Goal: Information Seeking & Learning: Learn about a topic

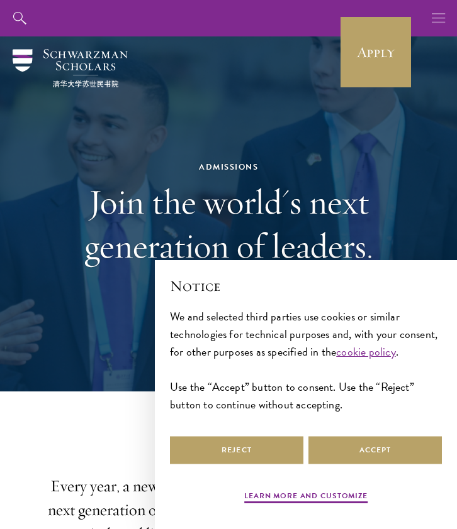
click at [431, 22] on button "button" at bounding box center [438, 18] width 36 height 36
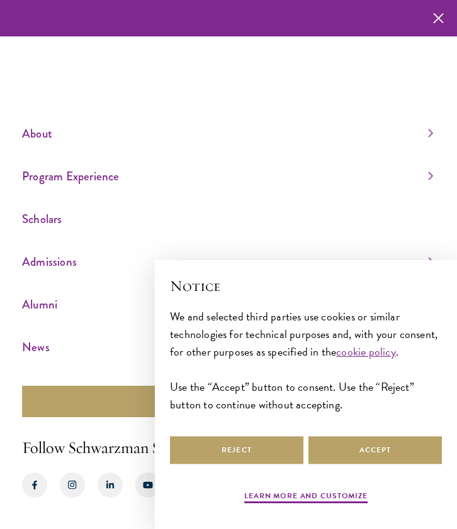
click at [36, 223] on link "Scholars" at bounding box center [227, 219] width 411 height 21
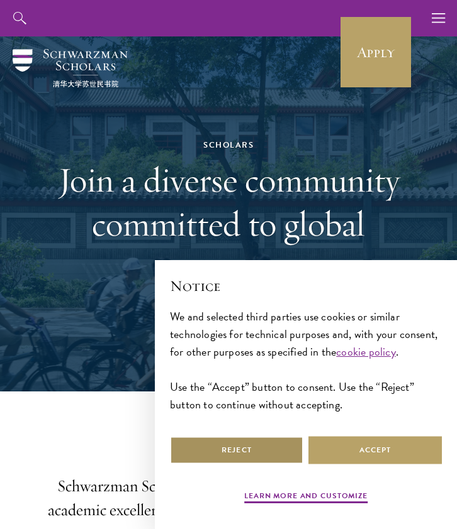
click at [244, 460] on button "Reject" at bounding box center [236, 450] width 133 height 28
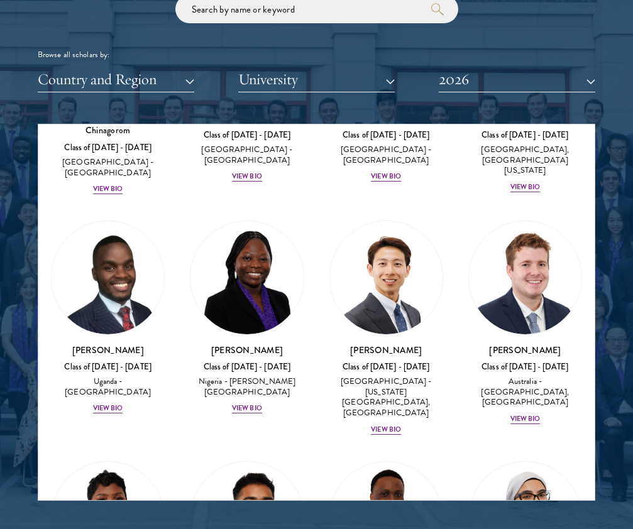
scroll to position [443, 0]
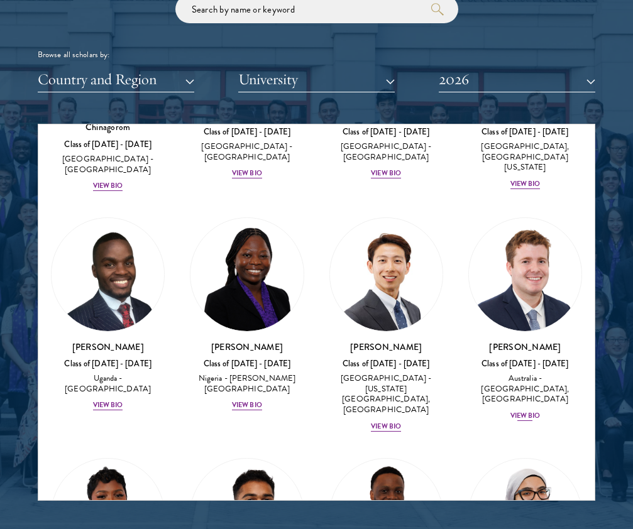
click at [456, 411] on div "View Bio" at bounding box center [526, 416] width 30 height 10
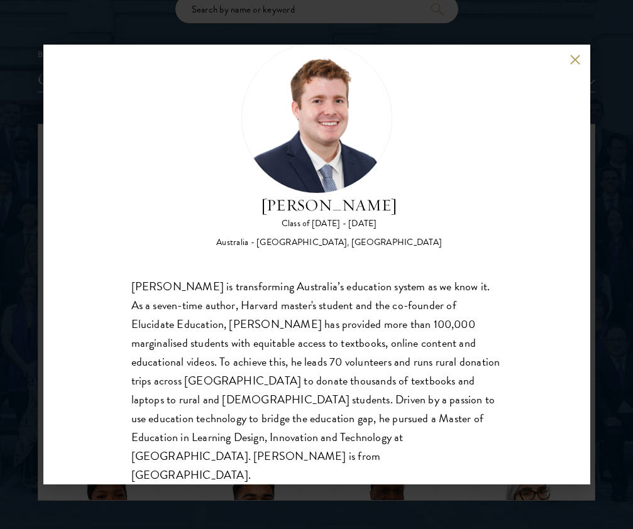
scroll to position [39, 0]
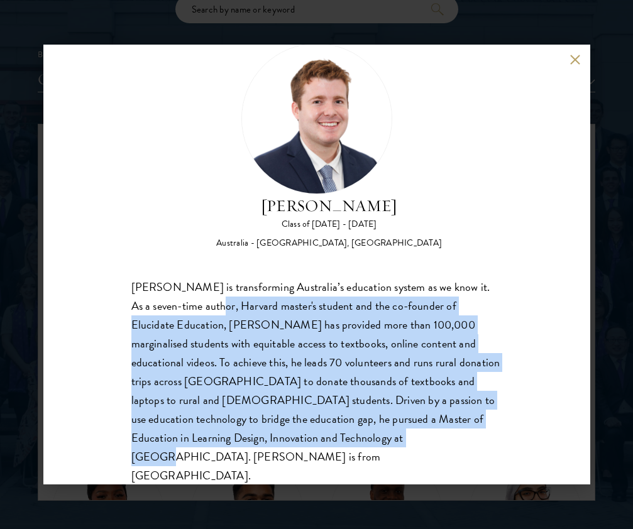
drag, startPoint x: 206, startPoint y: 304, endPoint x: 220, endPoint y: 436, distance: 132.8
click at [220, 436] on div "Jack Anderson is transforming Australia’s education system as we know it. As a …" at bounding box center [316, 382] width 371 height 208
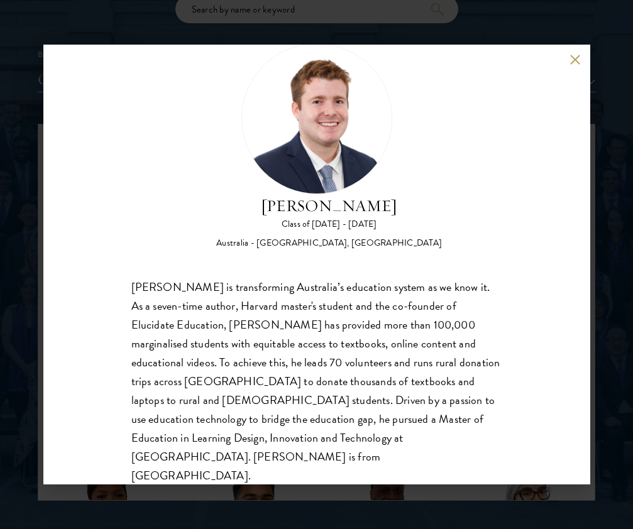
click at [456, 29] on div "Jack Anderson Class of 2025 - 2026 Australia - University of Western Australia,…" at bounding box center [316, 264] width 633 height 529
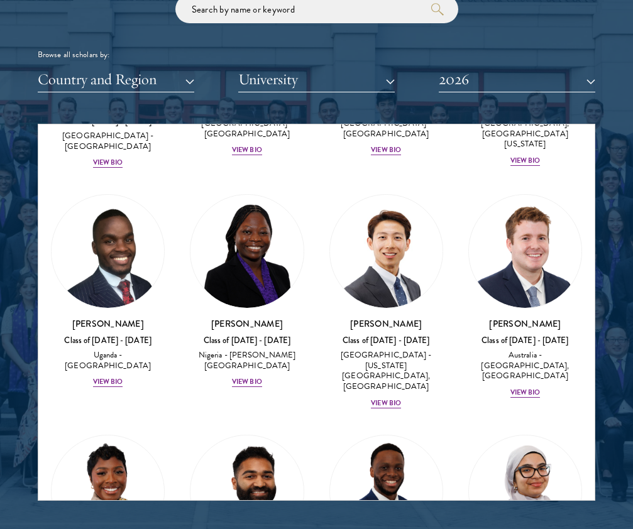
scroll to position [467, 0]
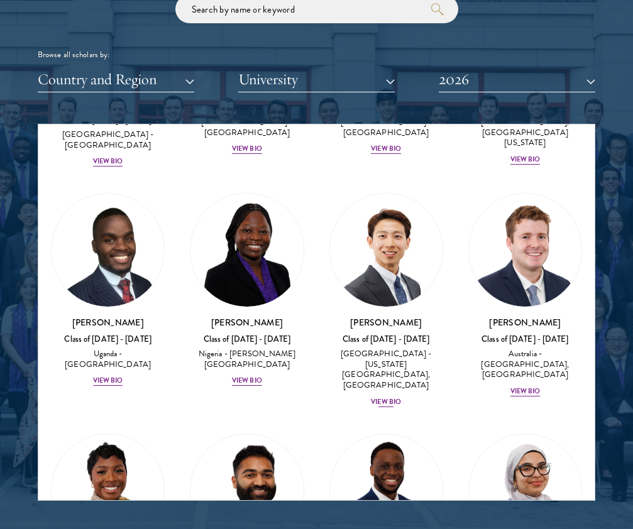
click at [383, 397] on div "View Bio" at bounding box center [386, 402] width 30 height 10
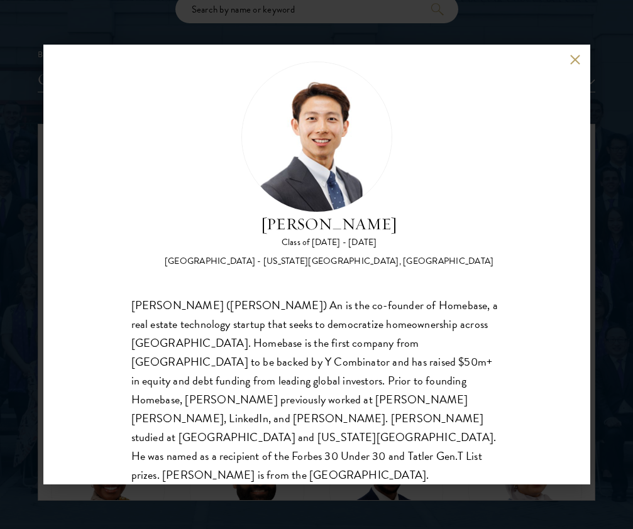
scroll to position [20, 0]
click at [456, 26] on div "Phillip An Class of 2025 - 2026 United States of America - California Institute…" at bounding box center [316, 264] width 633 height 529
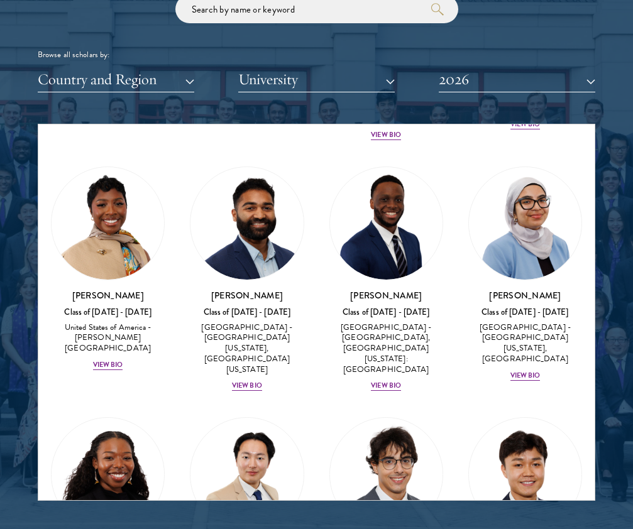
scroll to position [736, 0]
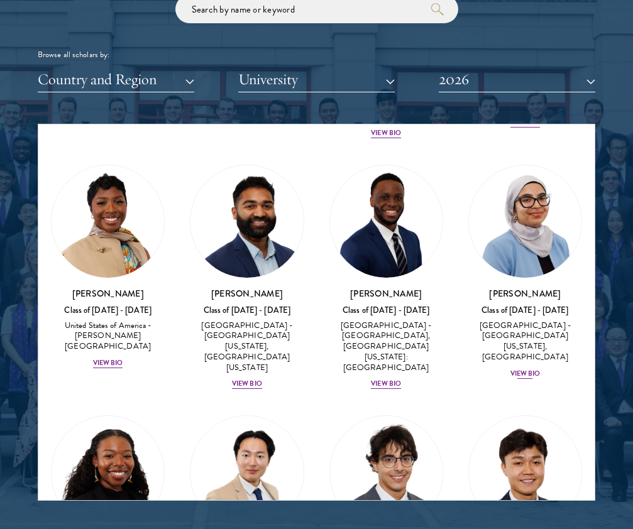
click at [456, 369] on div "View Bio" at bounding box center [526, 374] width 30 height 10
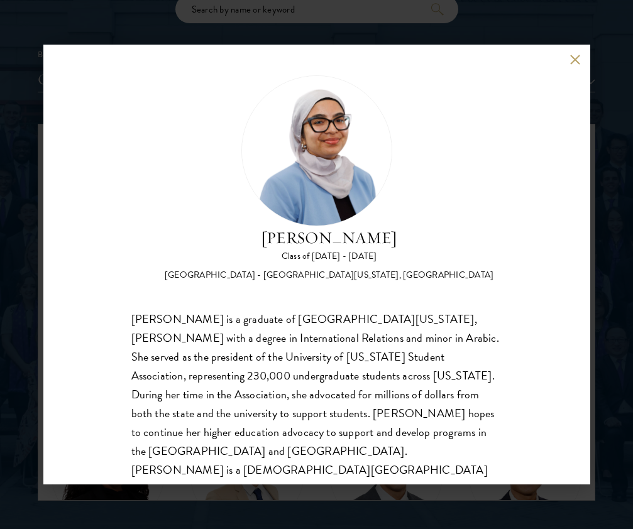
scroll to position [10, 0]
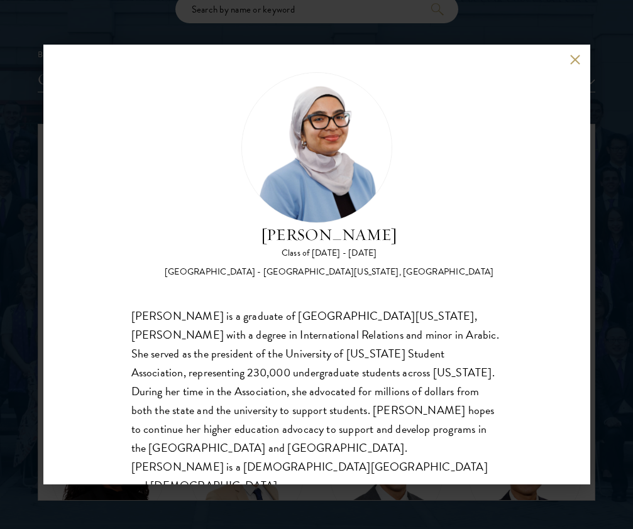
click at [456, 25] on div "Celene Aridin Class of 2025 - 2026 United States of America - University of Cal…" at bounding box center [316, 264] width 633 height 529
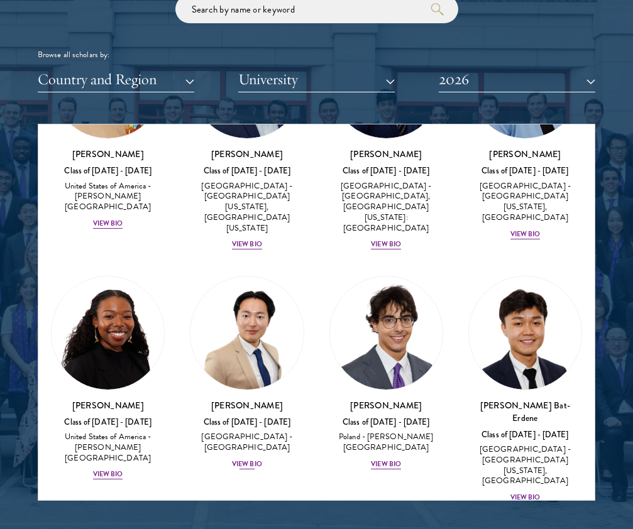
scroll to position [879, 0]
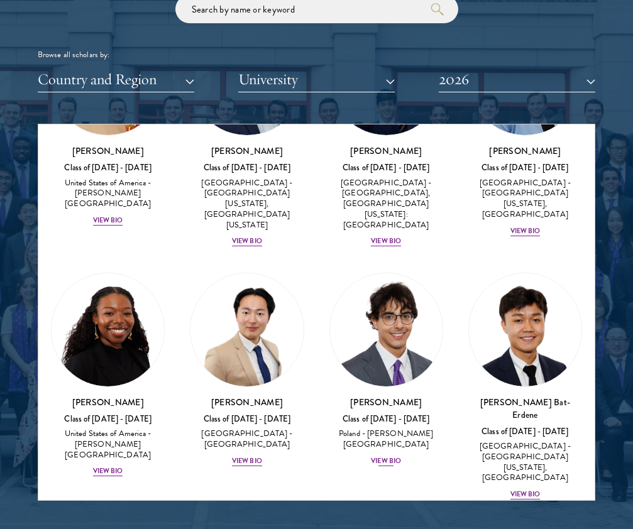
click at [377, 457] on div "View Bio" at bounding box center [386, 462] width 30 height 10
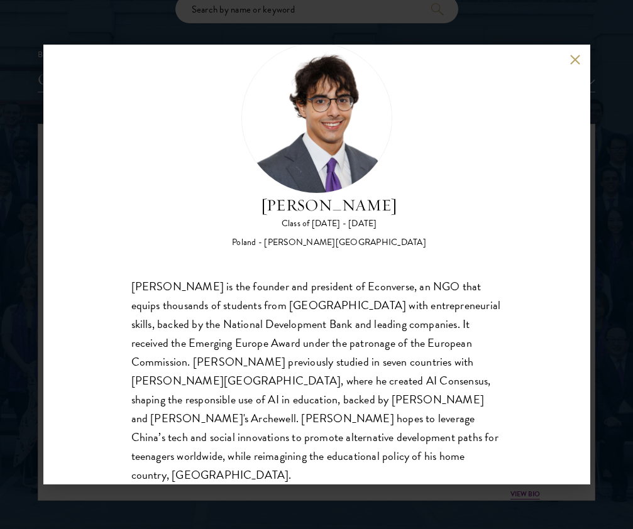
scroll to position [39, 0]
click at [456, 22] on div "Jan Bartkowiak Class of 2025 - 2026 Poland - Minerva University Jan Bartkowiak …" at bounding box center [316, 264] width 633 height 529
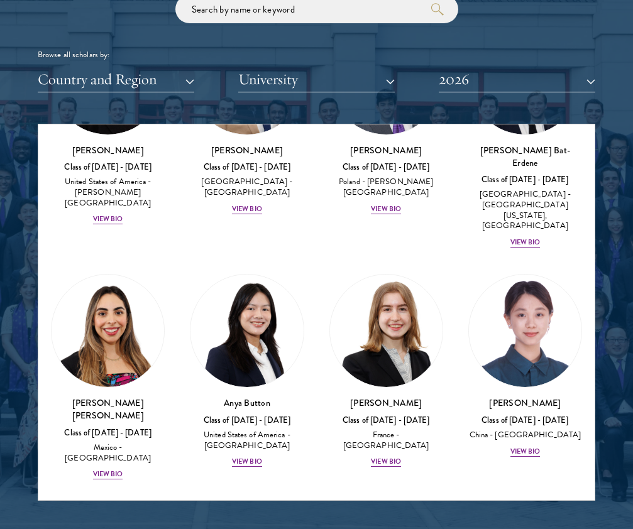
scroll to position [1132, 0]
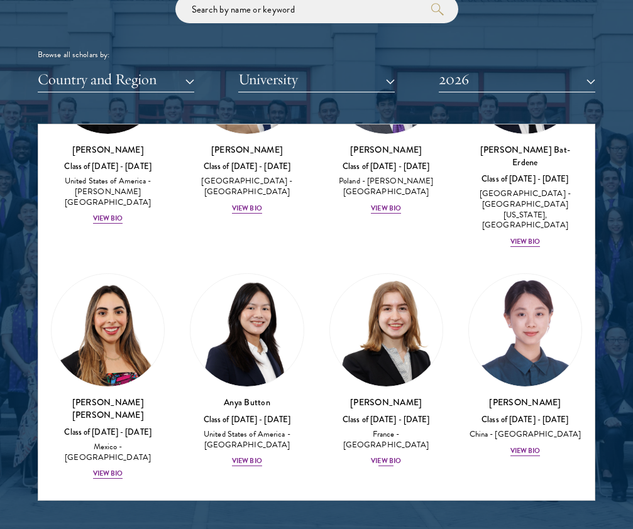
click at [387, 457] on div "View Bio" at bounding box center [386, 462] width 30 height 10
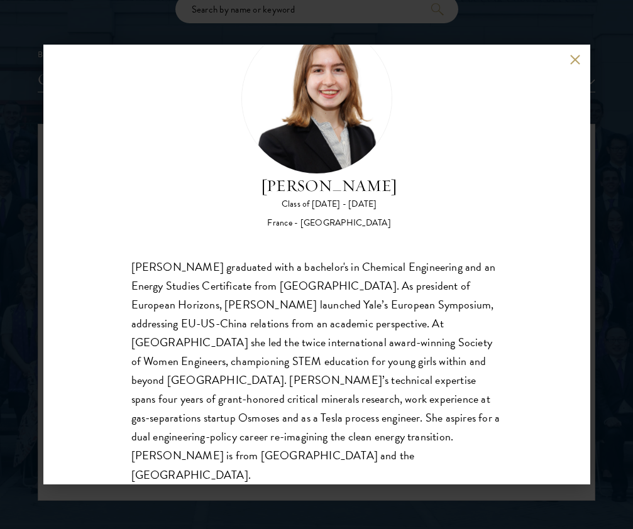
scroll to position [58, 0]
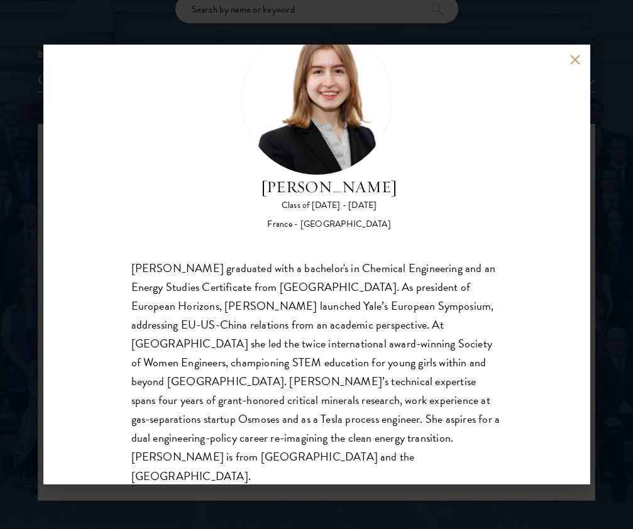
click at [456, 25] on div "Anne-Amélie Campant Class of 2025 - 2026 France - Yale University Anne-Amélie C…" at bounding box center [316, 264] width 633 height 529
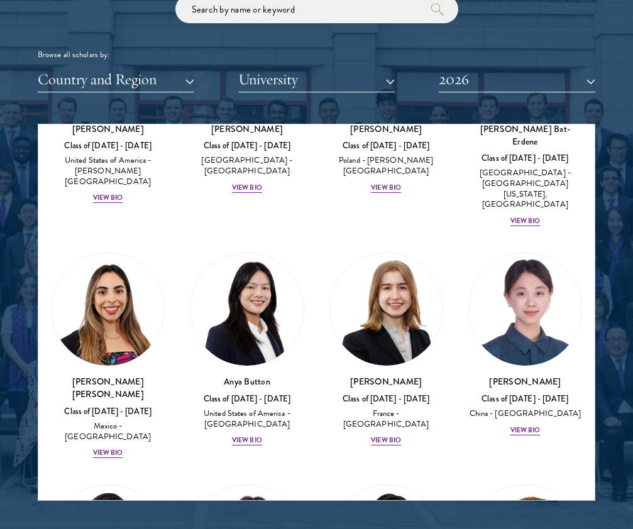
scroll to position [1156, 0]
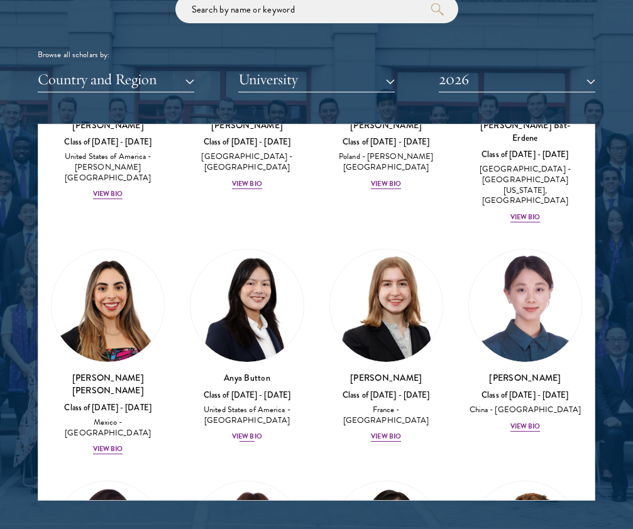
click at [244, 432] on div "View Bio" at bounding box center [247, 437] width 30 height 10
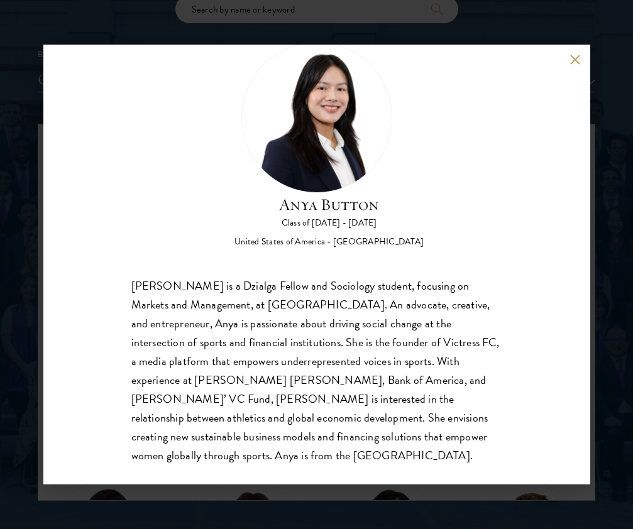
scroll to position [39, 0]
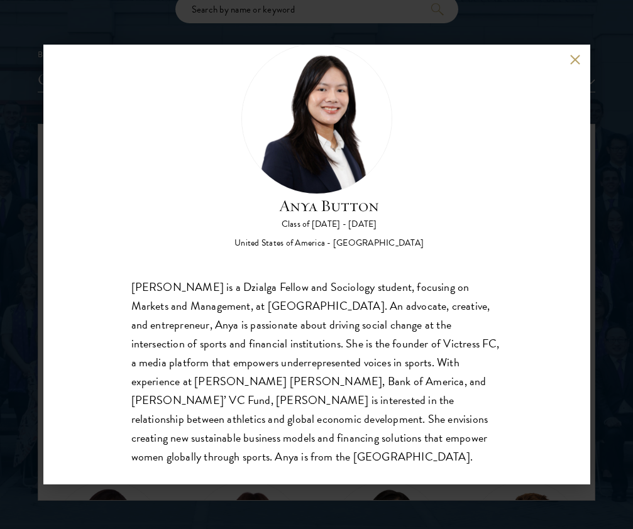
click at [456, 30] on div "Anya Button Class of 2025 - 2026 United States of America - Duke University Any…" at bounding box center [316, 264] width 633 height 529
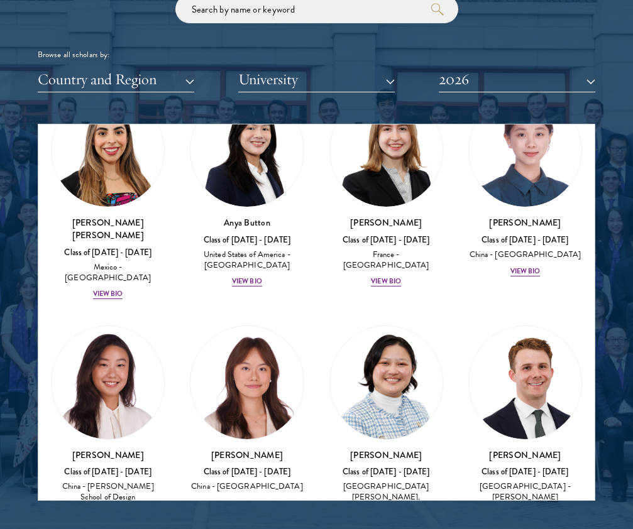
scroll to position [1317, 0]
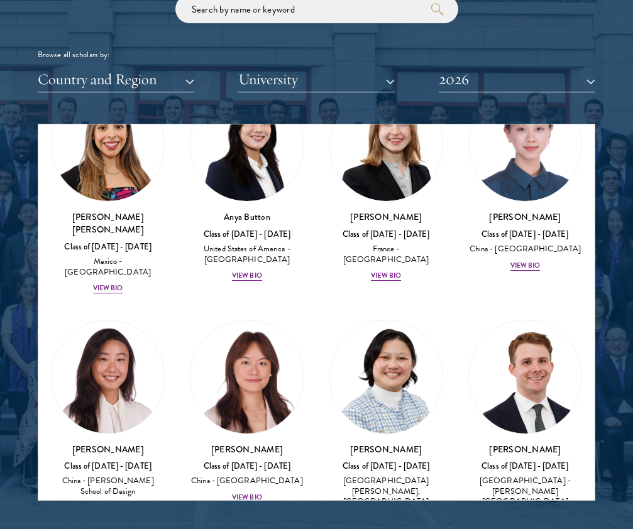
click at [114, 503] on div "View Bio" at bounding box center [108, 508] width 30 height 10
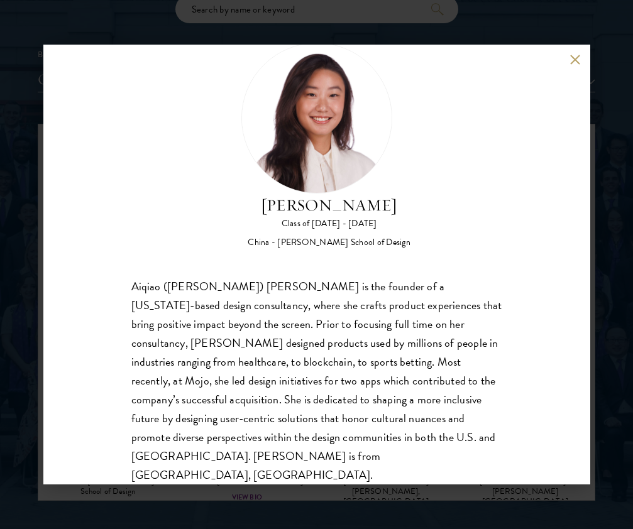
scroll to position [39, 0]
click at [456, 27] on div "Melinda Chen Class of 2025 - 2026 China - Parsons School of Design Aiqiao (Meli…" at bounding box center [316, 264] width 633 height 529
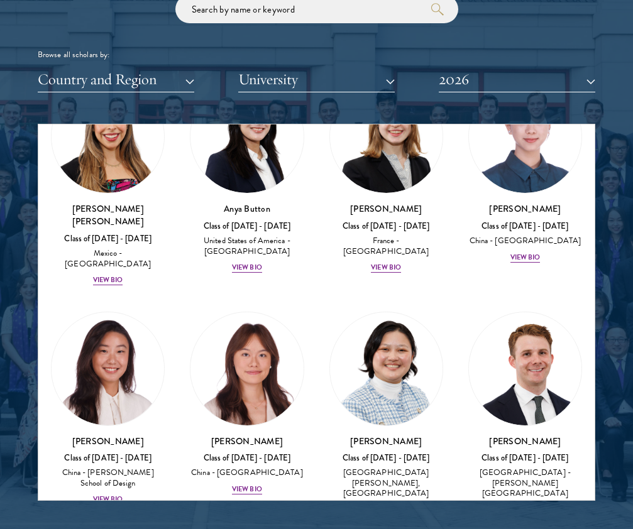
scroll to position [1329, 0]
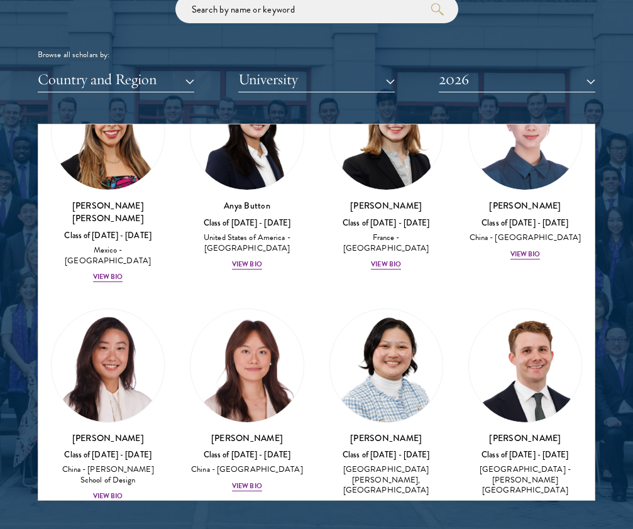
click at [380, 502] on div "View Bio" at bounding box center [386, 507] width 30 height 10
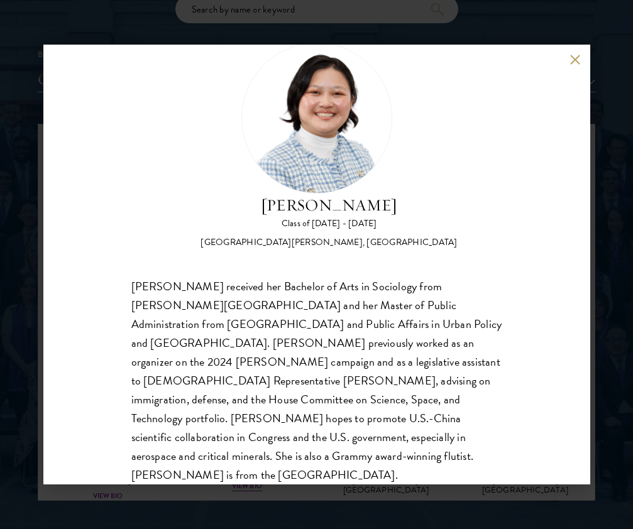
scroll to position [39, 0]
click at [456, 28] on div "Kelsey Chin Class of 2025 - 2026 United States of America - Barnard College, Co…" at bounding box center [316, 264] width 633 height 529
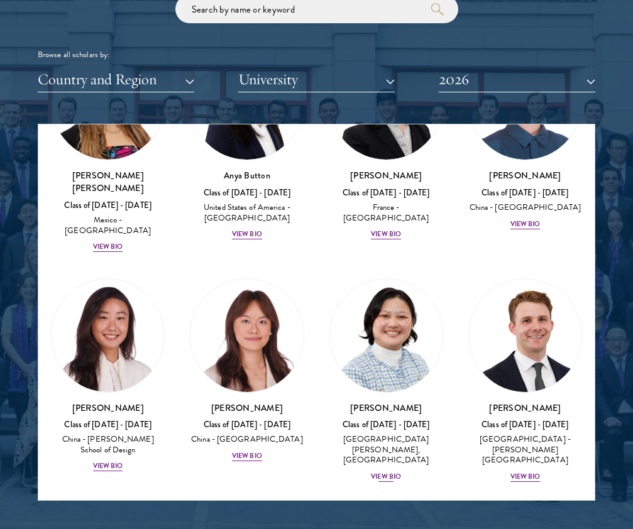
scroll to position [1404, 0]
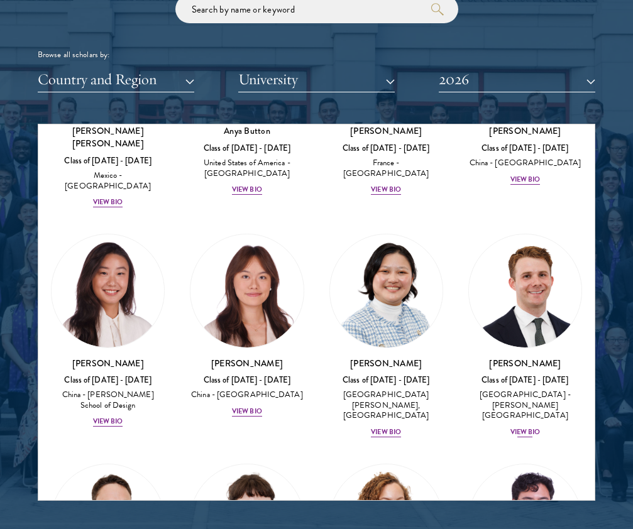
click at [456, 428] on div "View Bio" at bounding box center [526, 433] width 30 height 10
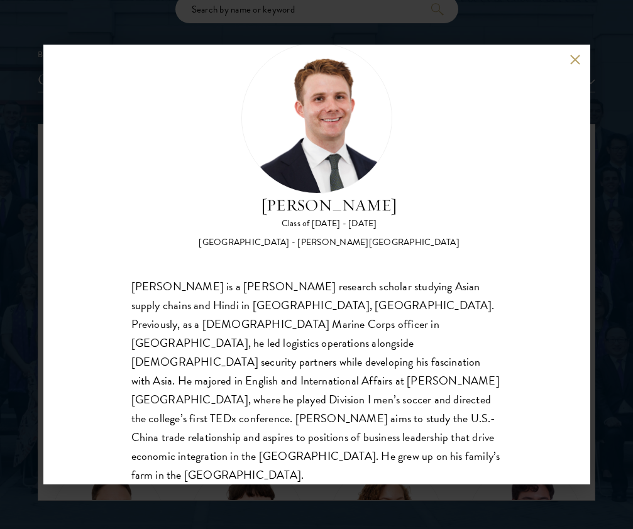
scroll to position [39, 0]
click at [456, 31] on div "Chandler Compton Class of 2025 - 2026 United States of America - Wofford Colleg…" at bounding box center [316, 264] width 633 height 529
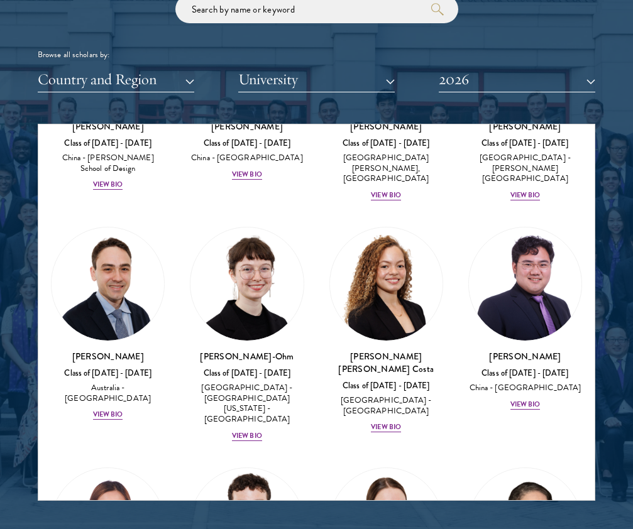
scroll to position [1642, 0]
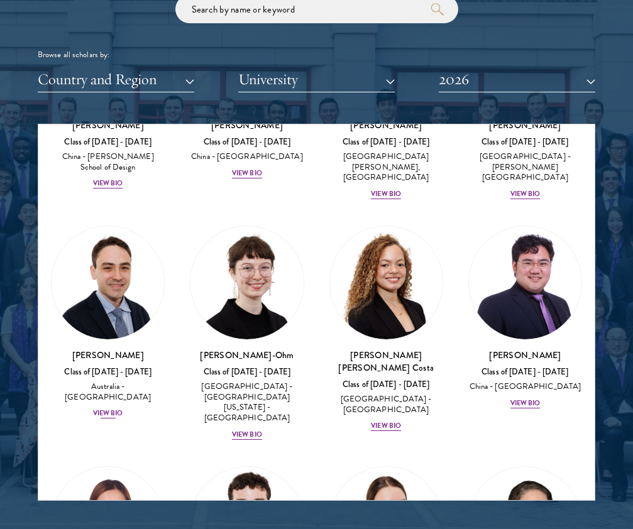
click at [111, 409] on div "View Bio" at bounding box center [108, 414] width 30 height 10
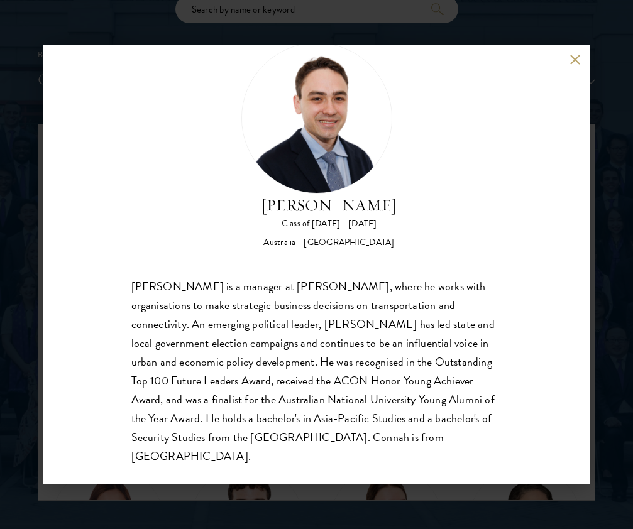
scroll to position [39, 0]
click at [456, 25] on div "David Connah Class of 2025 - 2026 Australia - Australian National University Da…" at bounding box center [316, 264] width 633 height 529
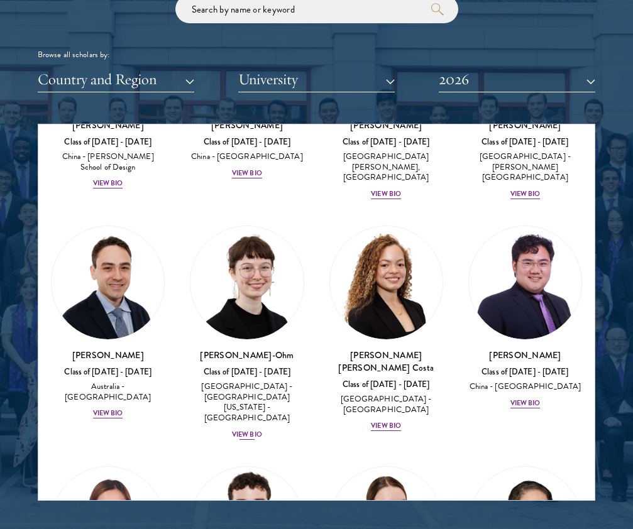
click at [255, 430] on div "View Bio" at bounding box center [247, 435] width 30 height 10
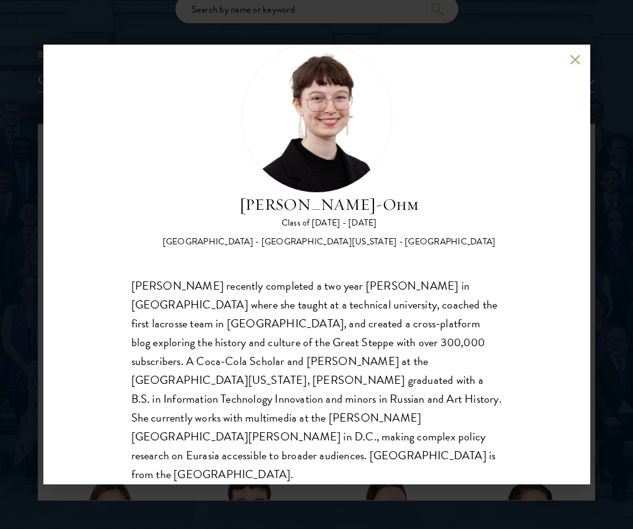
scroll to position [39, 0]
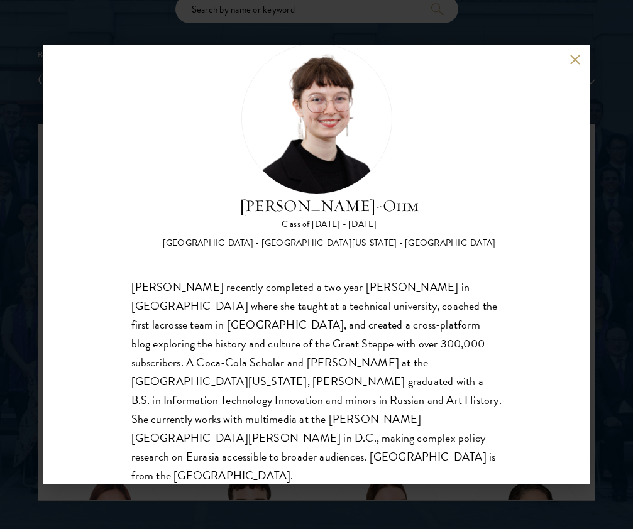
click at [456, 245] on div "Ottilie Cooper-Ohm Class of 2025 - 2026 United States of America - University o…" at bounding box center [316, 264] width 633 height 529
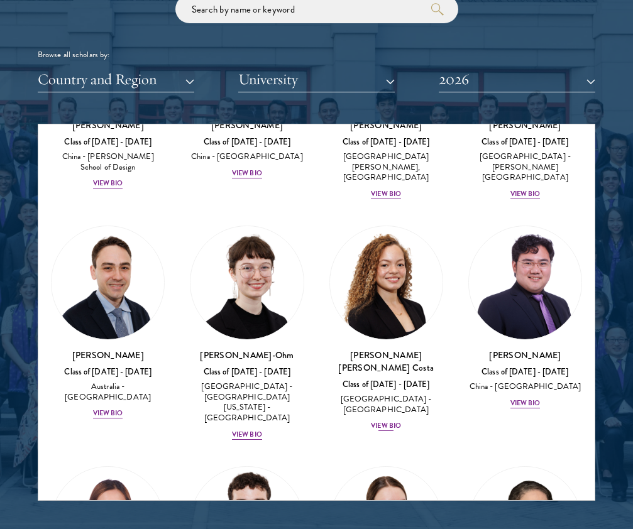
click at [389, 421] on div "View Bio" at bounding box center [386, 426] width 30 height 10
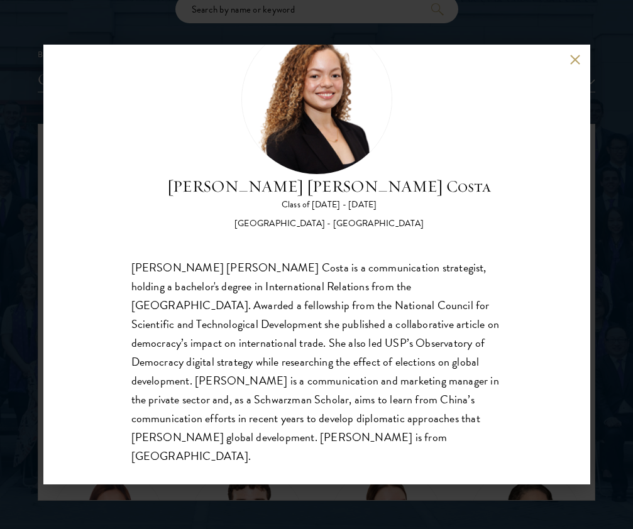
scroll to position [58, 0]
click at [456, 253] on div "Maria Gabriella Oliveira Costa Class of 2025 - 2026 Brazil - Universidade de Sã…" at bounding box center [316, 264] width 633 height 529
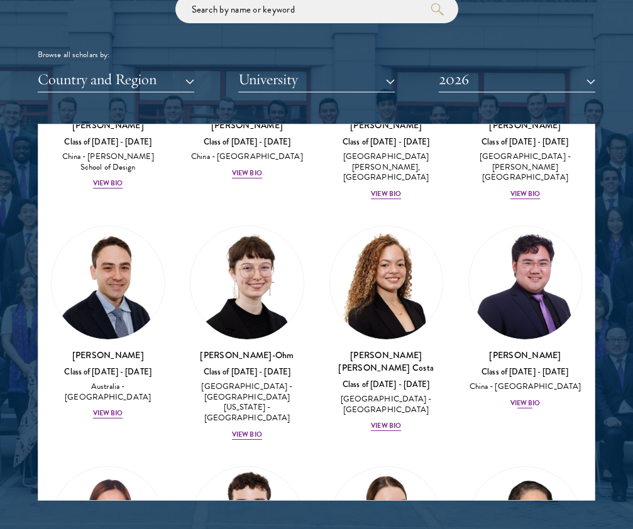
click at [456, 399] on div "View Bio" at bounding box center [526, 404] width 30 height 10
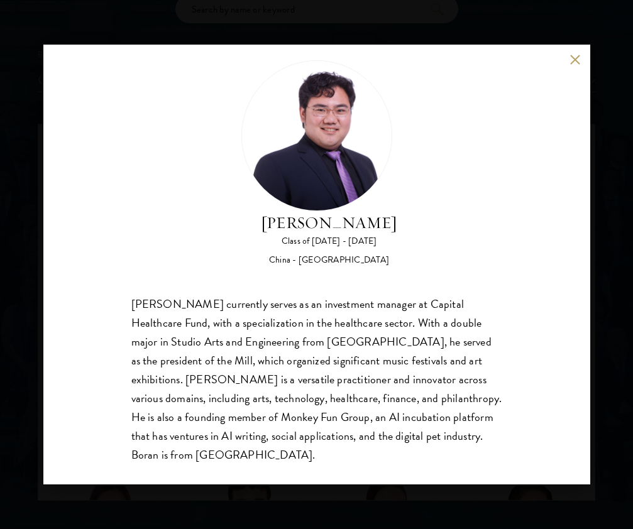
scroll to position [20, 0]
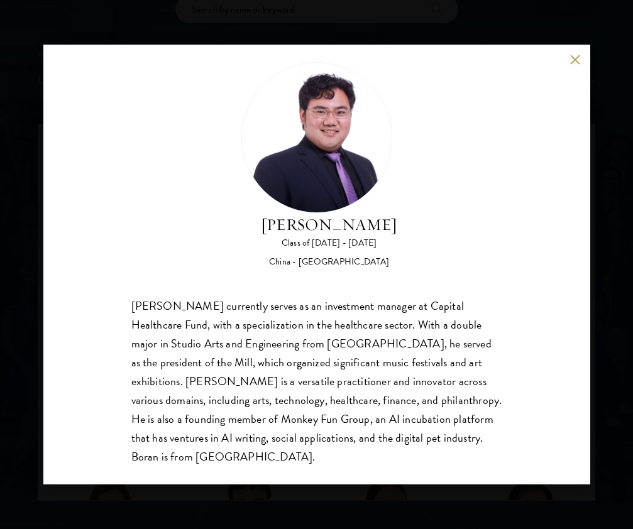
click at [456, 304] on div "Boran Cui Class of 2025 - 2026 China - Trinity College Boran Cui currently serv…" at bounding box center [316, 264] width 633 height 529
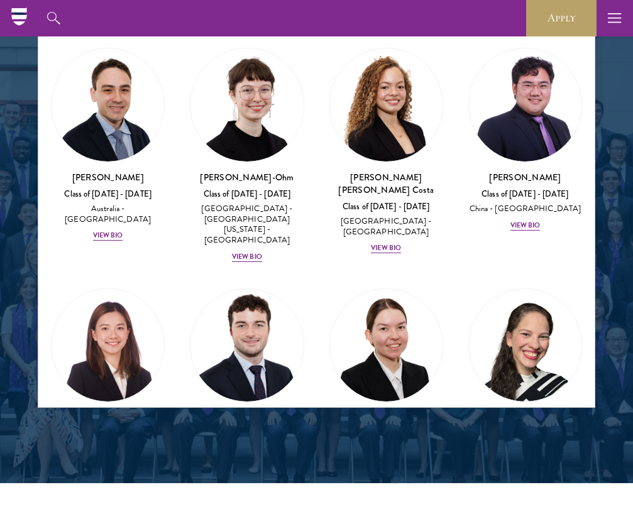
scroll to position [1765, 0]
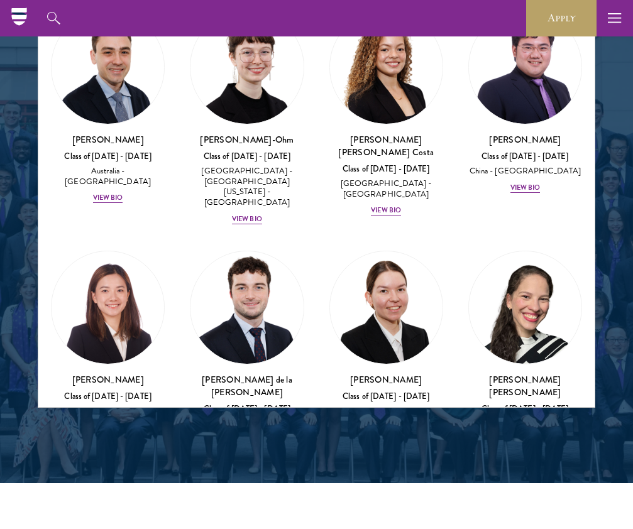
click at [118, 423] on div "View Bio" at bounding box center [108, 428] width 30 height 10
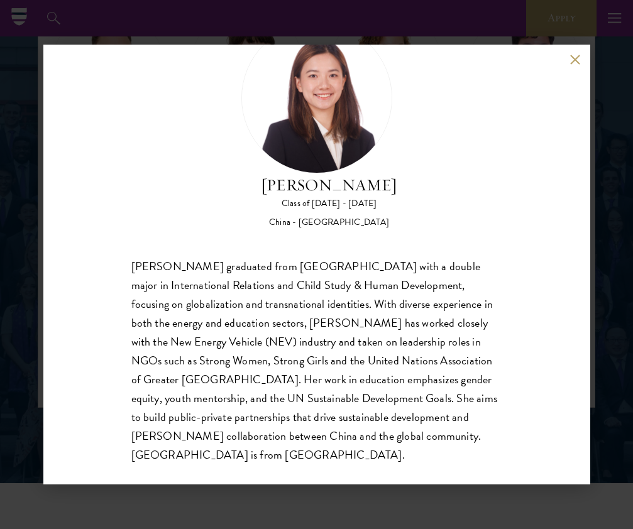
scroll to position [58, 0]
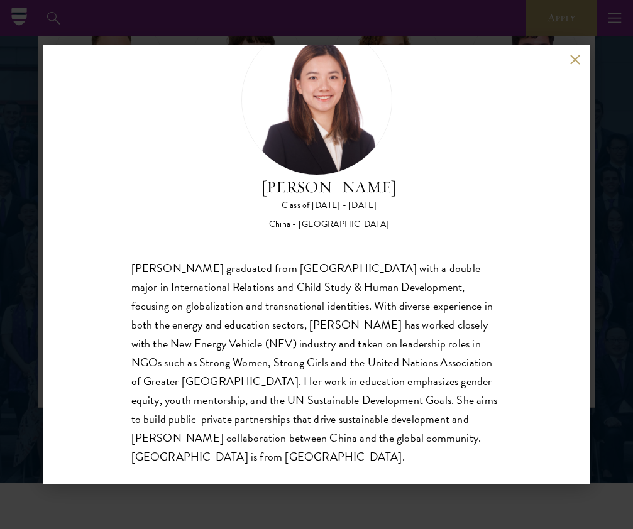
click at [456, 231] on div "Shiqian Cui Class of 2025 - 2026 China - Tufts University Shiqian Cui graduated…" at bounding box center [316, 264] width 633 height 529
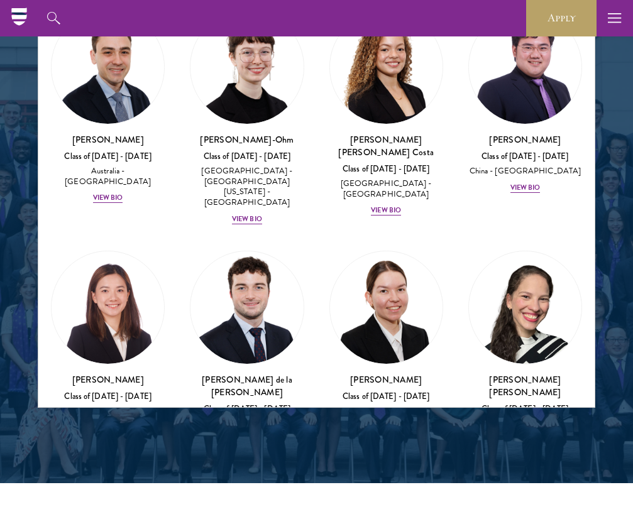
click at [247, 468] on div "View Bio" at bounding box center [247, 473] width 30 height 10
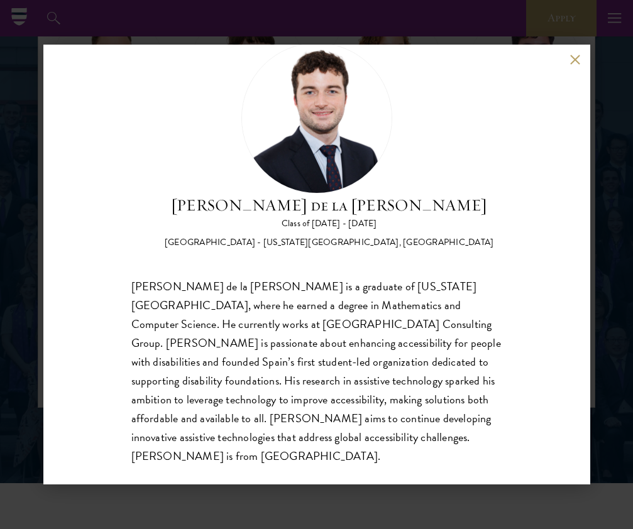
scroll to position [39, 0]
click at [456, 268] on div "Gonzalo de la Cruz Class of 2025 - 2026 Spain - New York University, Abu Dhabi …" at bounding box center [316, 264] width 633 height 529
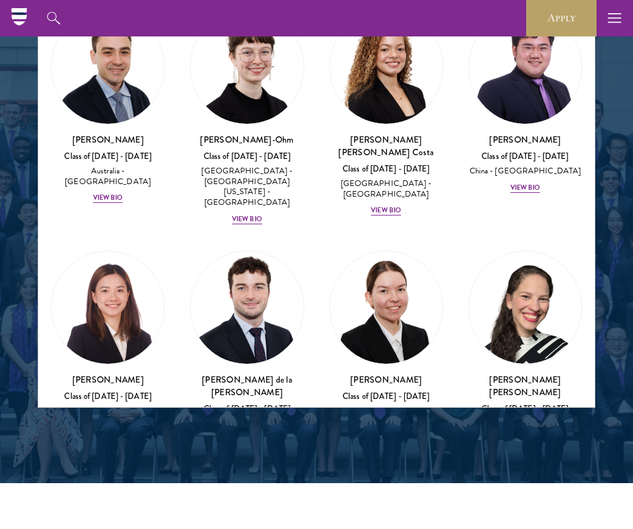
click at [389, 434] on div "View Bio" at bounding box center [386, 439] width 30 height 10
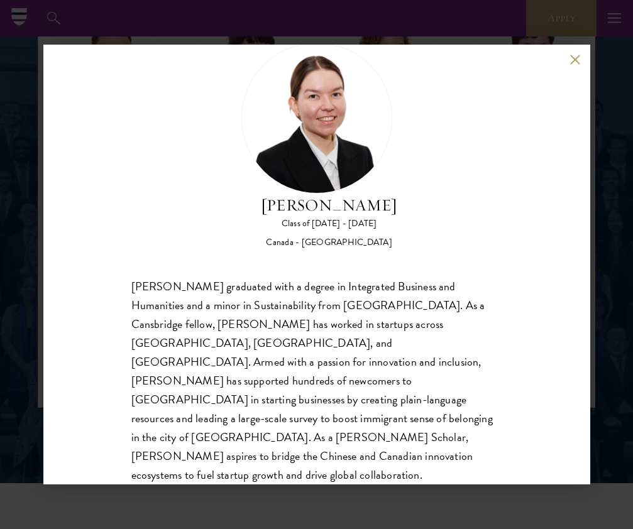
scroll to position [39, 0]
click at [456, 265] on div "Maria Edison Class of 2025 - 2026 Canada - McMaster University Maria Edison gra…" at bounding box center [316, 264] width 633 height 529
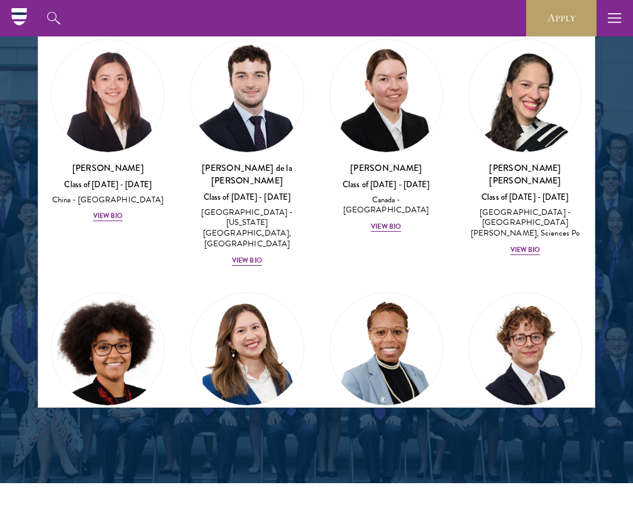
scroll to position [1976, 0]
click at [456, 415] on div "Leo Gerdén Class of 2025 - 2026 Sweden - Harvard University View Bio" at bounding box center [525, 451] width 114 height 72
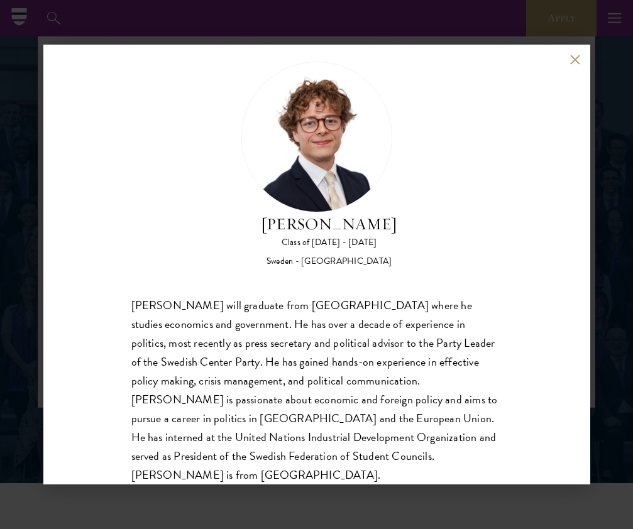
scroll to position [20, 0]
click at [456, 257] on div "Leo Gerdén Class of 2025 - 2026 Sweden - Harvard University Leo Gerdén will gra…" at bounding box center [316, 264] width 633 height 529
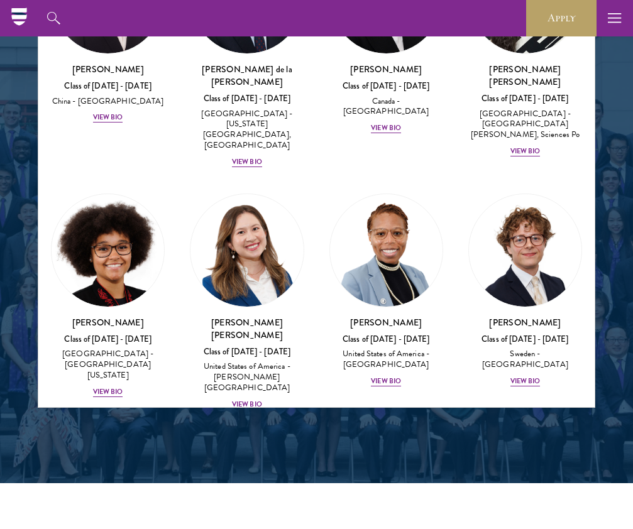
scroll to position [2144, 0]
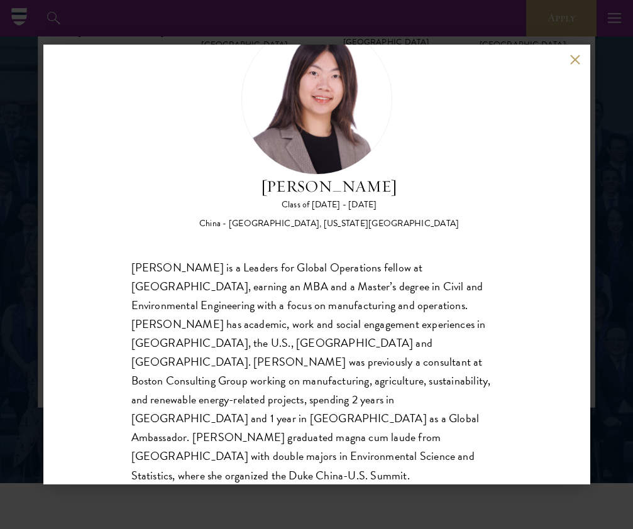
scroll to position [58, 0]
click at [456, 306] on div "Yutao Gong Class of 2025 - 2026 China - Duke University, Massachusetts Institut…" at bounding box center [316, 265] width 547 height 440
click at [456, 318] on div "Yutao Gong Class of 2025 - 2026 China - Duke University, Massachusetts Institut…" at bounding box center [316, 265] width 547 height 440
click at [456, 53] on div "Yutao Gong Class of 2025 - 2026 China - Duke University, Massachusetts Institut…" at bounding box center [316, 265] width 547 height 440
click at [456, 62] on button at bounding box center [575, 59] width 11 height 11
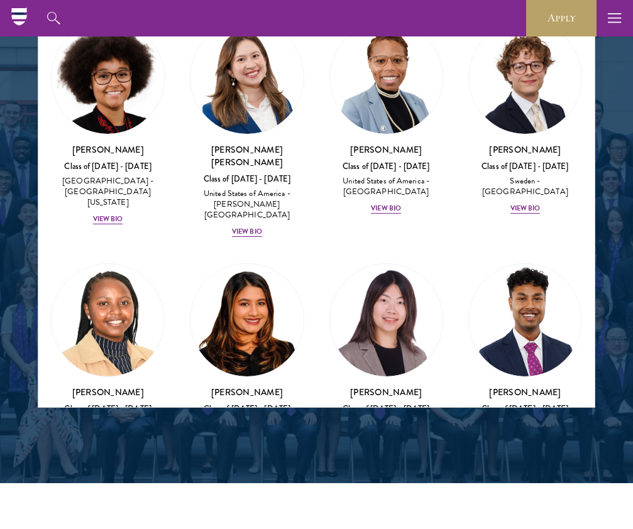
scroll to position [2251, 0]
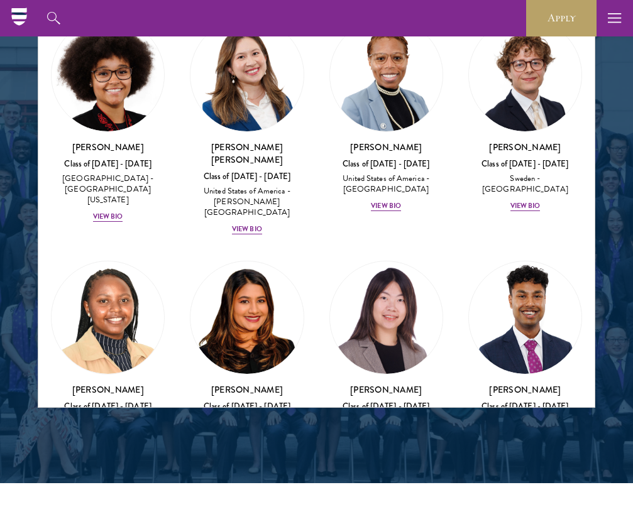
click at [456, 444] on div "View Bio" at bounding box center [526, 449] width 30 height 10
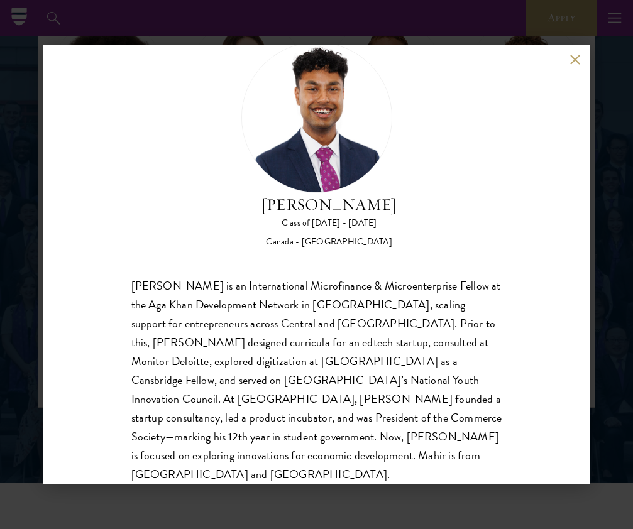
scroll to position [39, 0]
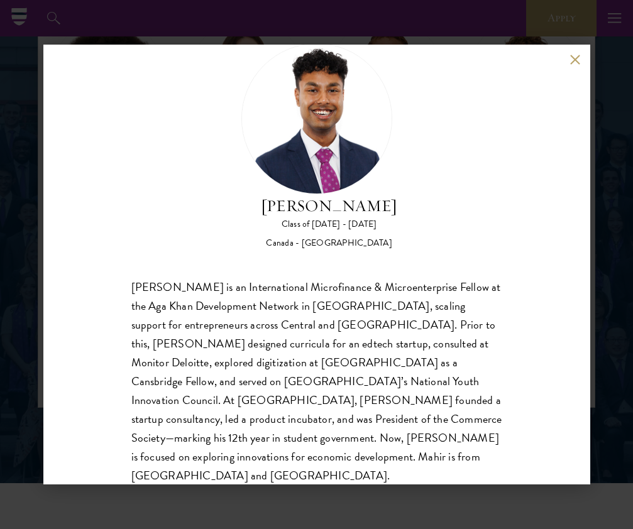
click at [456, 70] on div "Mahir Hamid Class of 2025 - 2026 Canada - Queen's University Mahir Hamid is an …" at bounding box center [316, 265] width 547 height 440
click at [456, 59] on button at bounding box center [575, 59] width 11 height 11
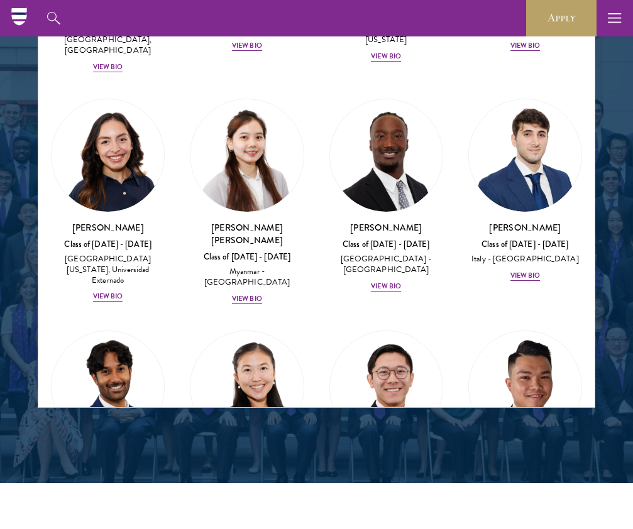
scroll to position [5555, 0]
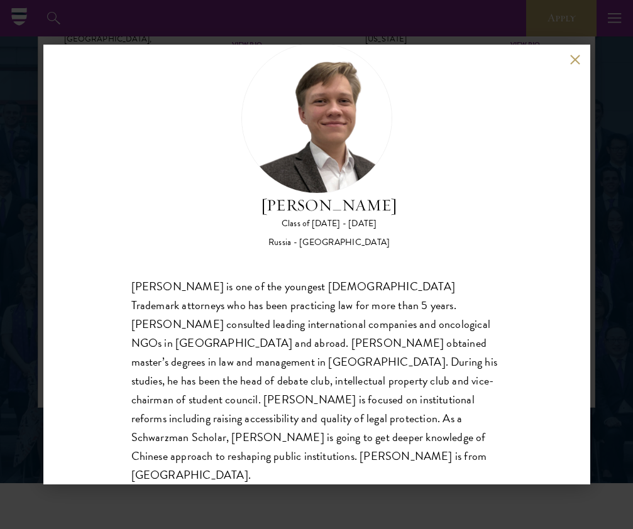
scroll to position [39, 0]
click at [456, 272] on div "Ivan Nikiforov Class of 2025 - 2026 Russia - Saint Petersburg State University …" at bounding box center [316, 264] width 633 height 529
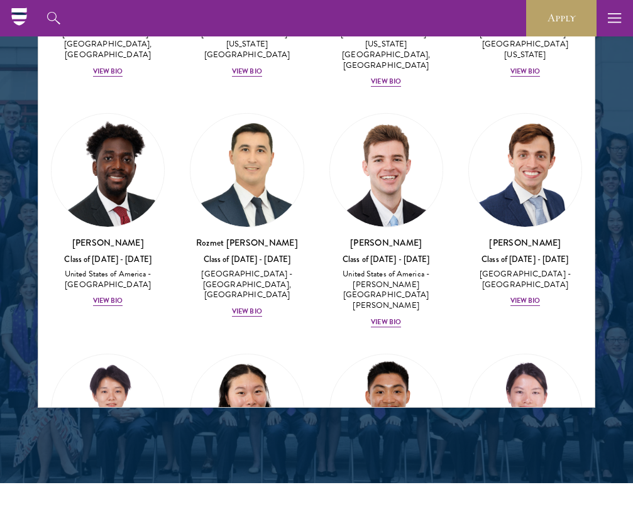
scroll to position [7198, 0]
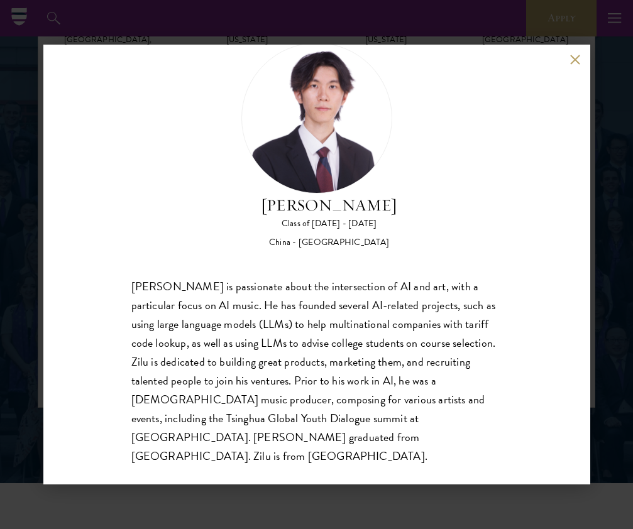
scroll to position [39, 0]
click at [456, 67] on div "Zilu Wang Class of 2025 - 2026 China - Cornell University Zilu Wang is passiona…" at bounding box center [316, 265] width 547 height 440
click at [456, 64] on button at bounding box center [575, 59] width 11 height 11
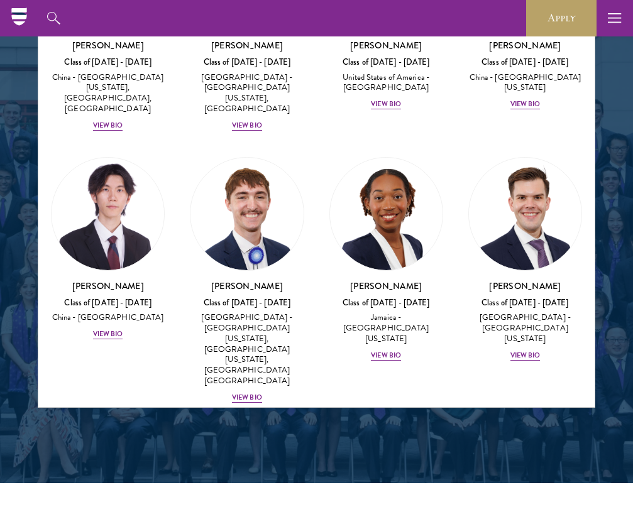
scroll to position [7634, 0]
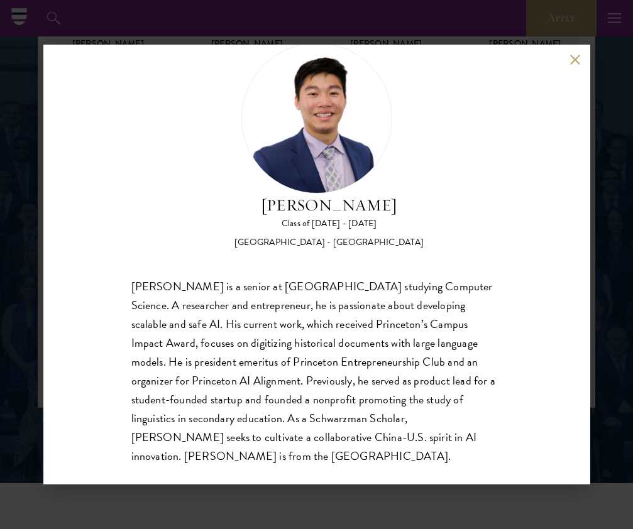
scroll to position [39, 0]
click at [456, 254] on div "James Zhang Class of 2025 - 2026 United States of America - Princeton Universit…" at bounding box center [316, 264] width 633 height 529
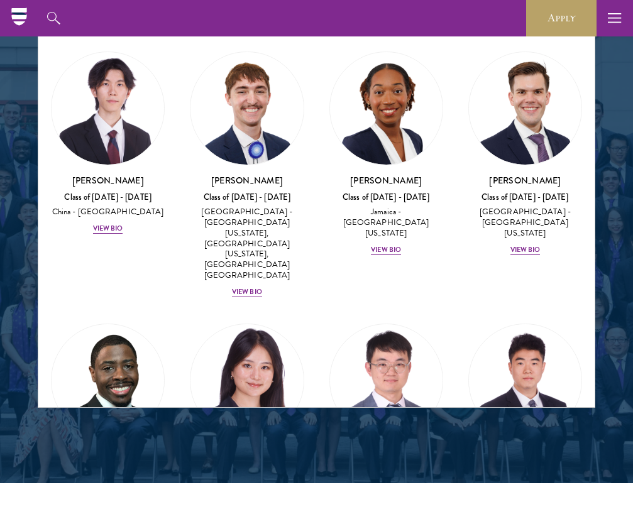
scroll to position [7735, 0]
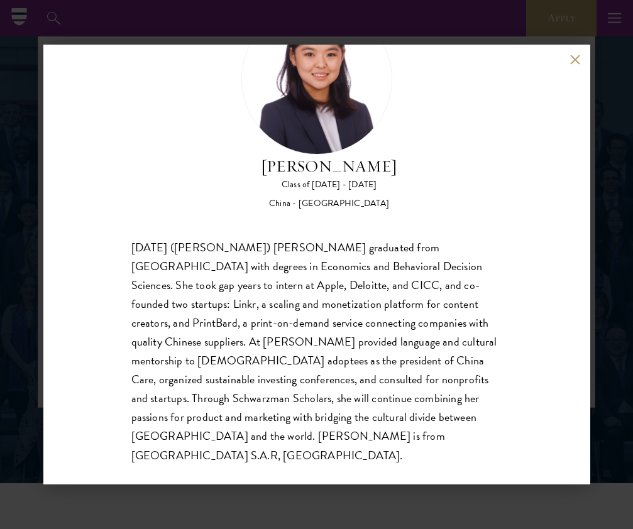
scroll to position [77, 0]
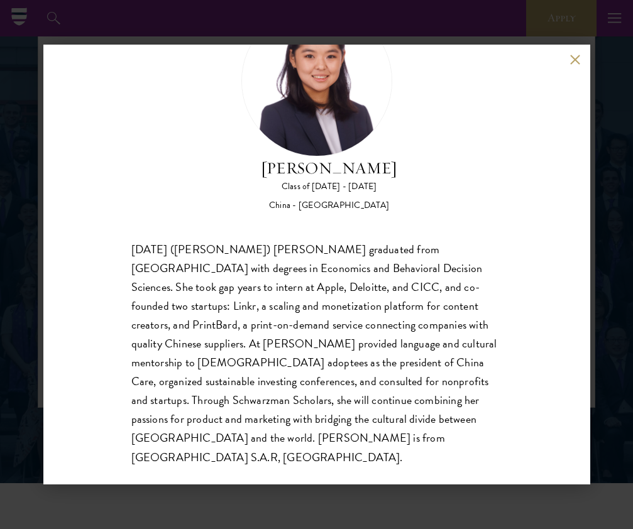
click at [456, 43] on div "Jing Jing Yang Class of 2025 - 2026 China - Brown University Xiaohan (Jing Jing…" at bounding box center [316, 264] width 633 height 529
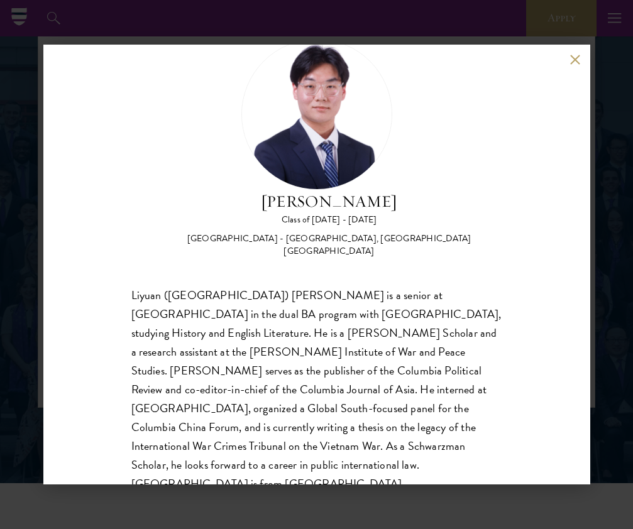
scroll to position [39, 0]
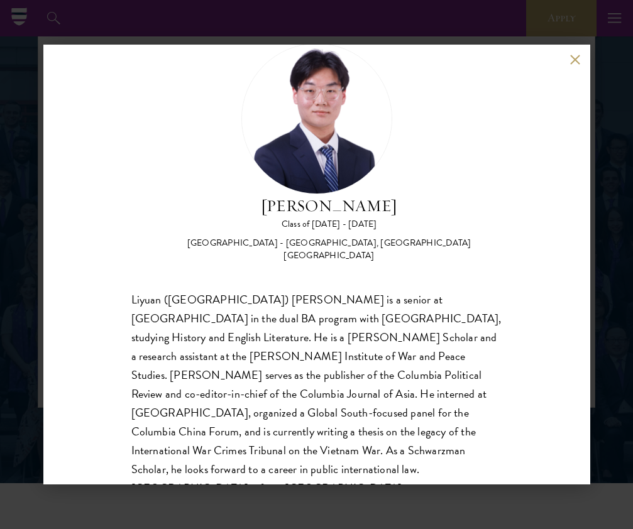
click at [456, 58] on div "Lochlan Zhang Class of 2025 - 2026 China - Columbia University, Trinity College…" at bounding box center [316, 265] width 547 height 440
click at [456, 57] on div "Lochlan Zhang Class of 2025 - 2026 China - Columbia University, Trinity College…" at bounding box center [316, 265] width 547 height 440
click at [456, 64] on button at bounding box center [575, 59] width 11 height 11
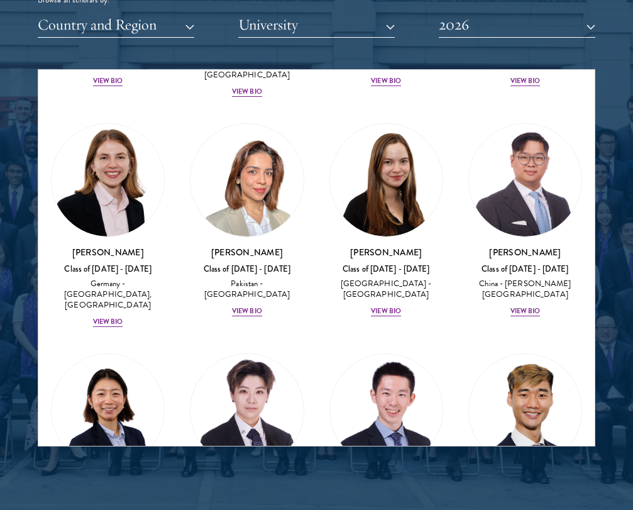
scroll to position [2544, 0]
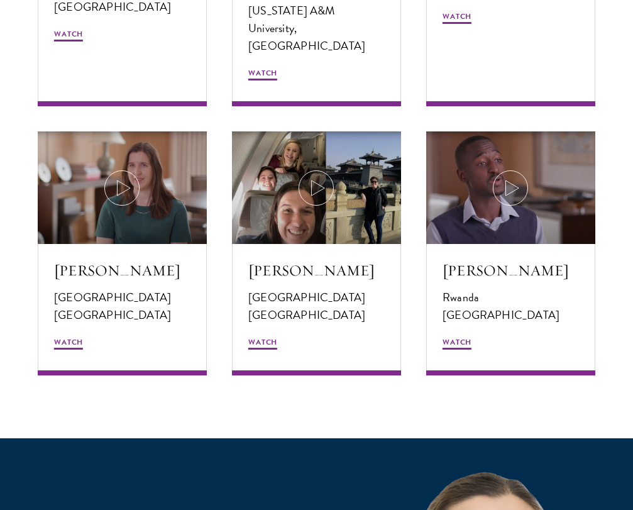
click at [303, 367] on section "Scholar Stories From gaining a new international perspective to joining the nex…" at bounding box center [316, 15] width 633 height 846
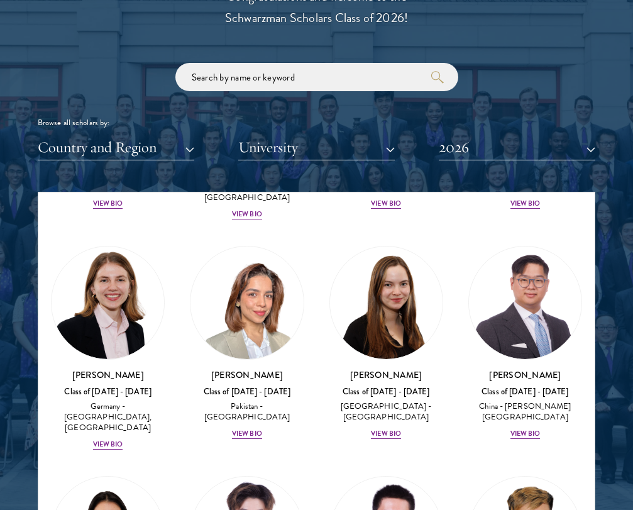
scroll to position [1495, 0]
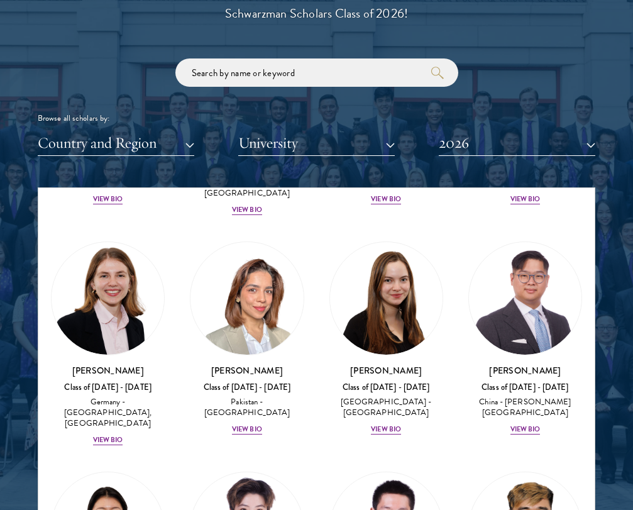
click at [170, 150] on button "Country and Region" at bounding box center [116, 143] width 157 height 26
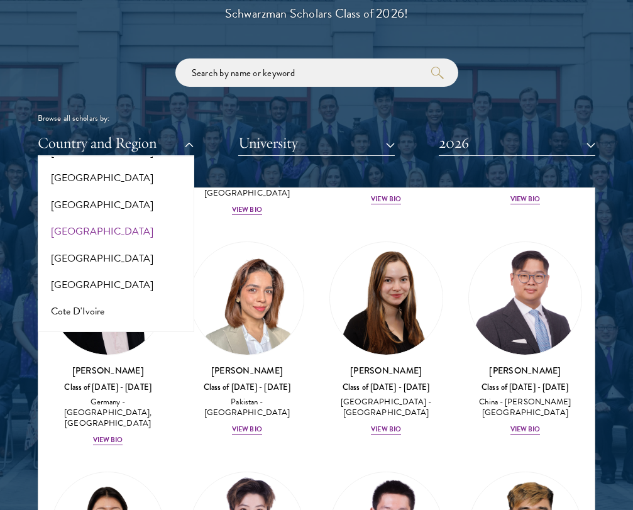
scroll to position [411, 0]
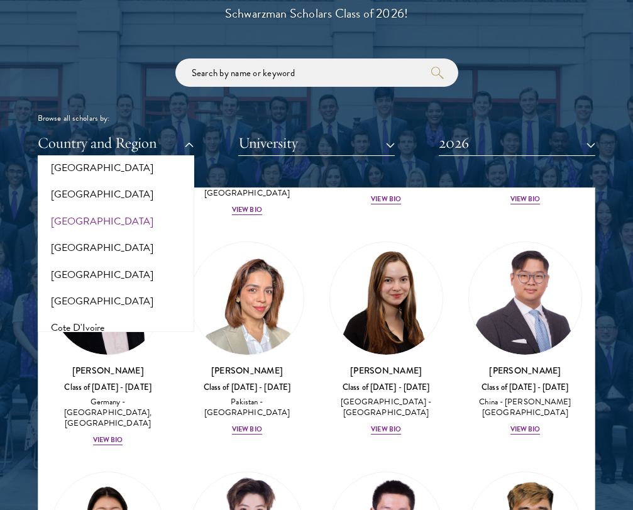
click at [72, 213] on button "[GEOGRAPHIC_DATA]" at bounding box center [116, 221] width 149 height 26
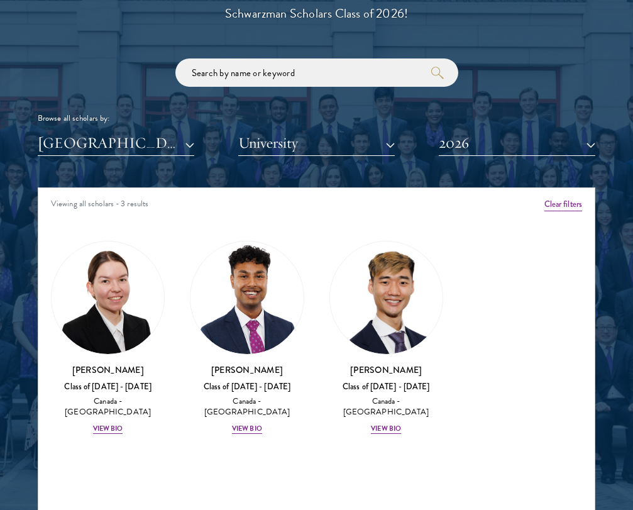
click at [456, 146] on button "2026" at bounding box center [517, 143] width 157 height 26
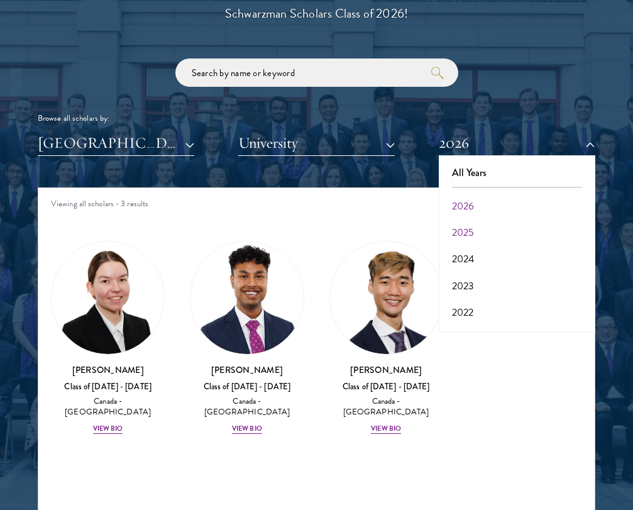
click at [456, 223] on button "2025" at bounding box center [517, 232] width 149 height 26
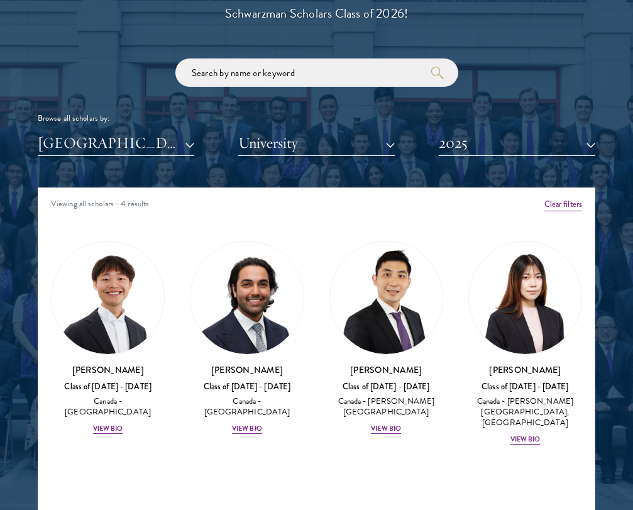
click at [456, 138] on button "2025" at bounding box center [517, 143] width 157 height 26
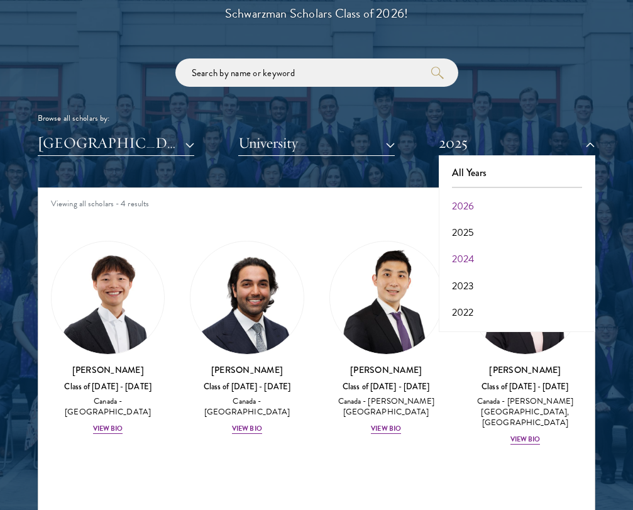
click at [456, 254] on button "2024" at bounding box center [517, 259] width 149 height 26
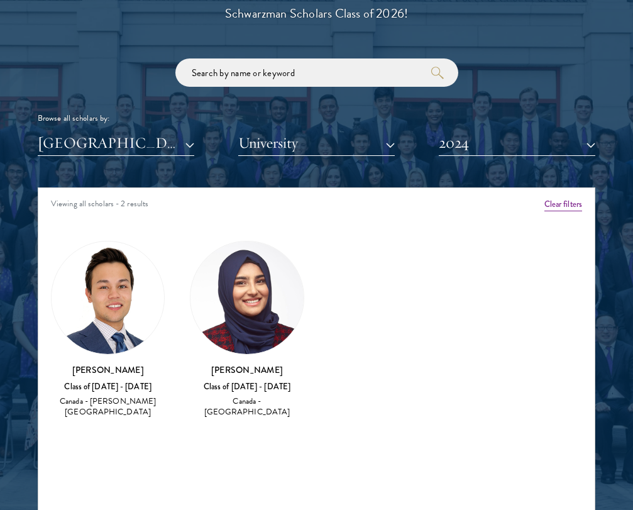
click at [456, 147] on button "2024" at bounding box center [517, 143] width 157 height 26
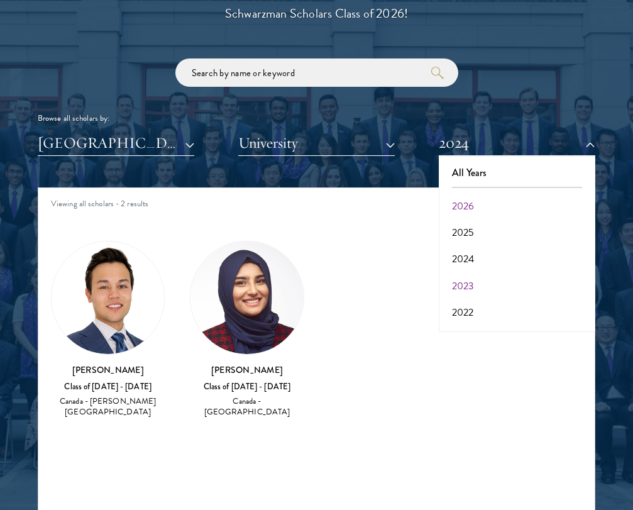
click at [456, 275] on button "2023" at bounding box center [517, 286] width 149 height 26
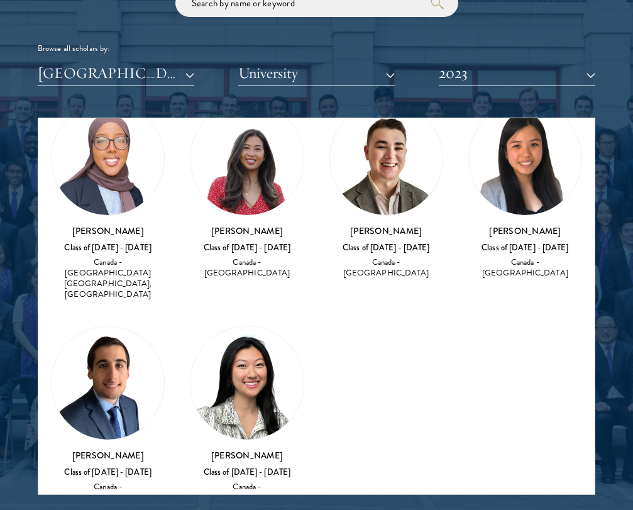
scroll to position [70, 0]
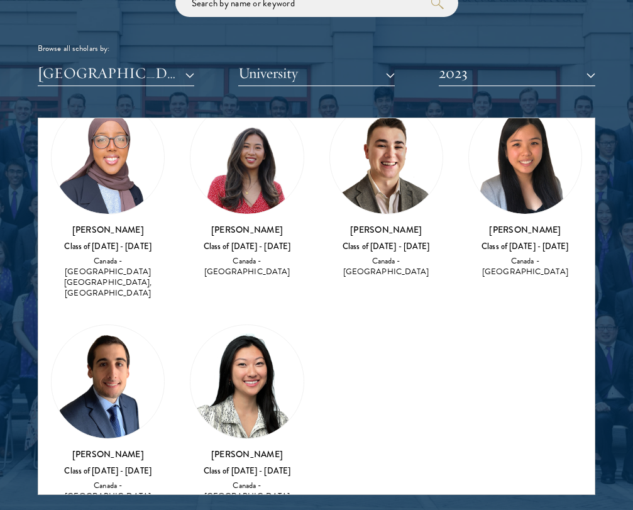
click at [456, 73] on button "2023" at bounding box center [517, 73] width 157 height 26
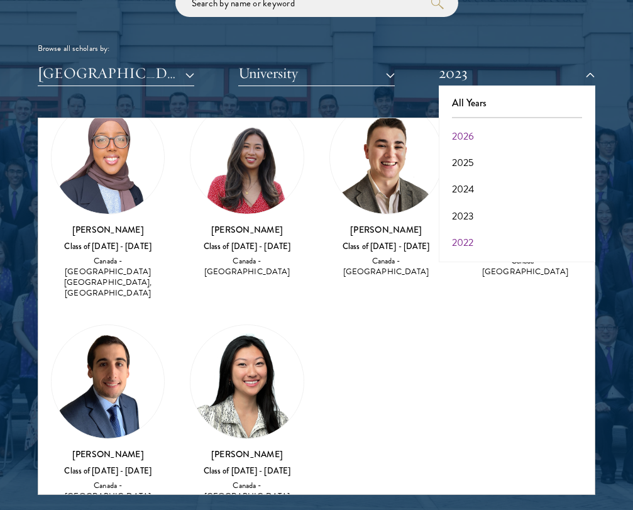
click at [456, 235] on button "2022" at bounding box center [517, 243] width 149 height 26
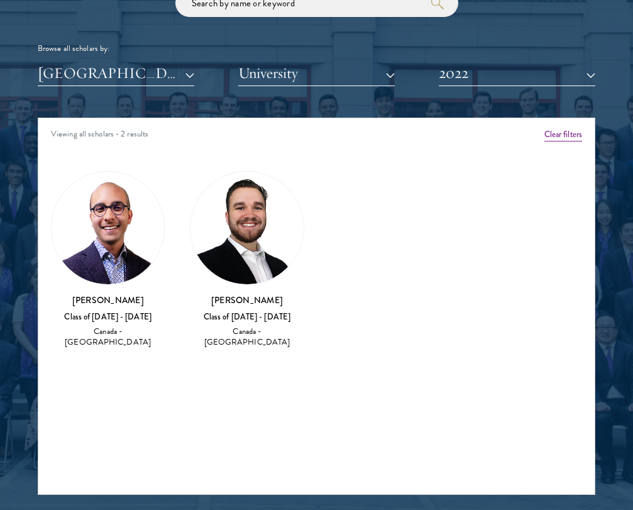
click at [137, 255] on img at bounding box center [108, 228] width 113 height 113
click at [122, 312] on div "Class of 2021 - 2022" at bounding box center [108, 317] width 114 height 11
click at [121, 330] on div "Canada - University of Alberta" at bounding box center [108, 336] width 114 height 21
click at [121, 212] on img at bounding box center [108, 228] width 113 height 113
click at [456, 77] on button "2022" at bounding box center [517, 73] width 157 height 26
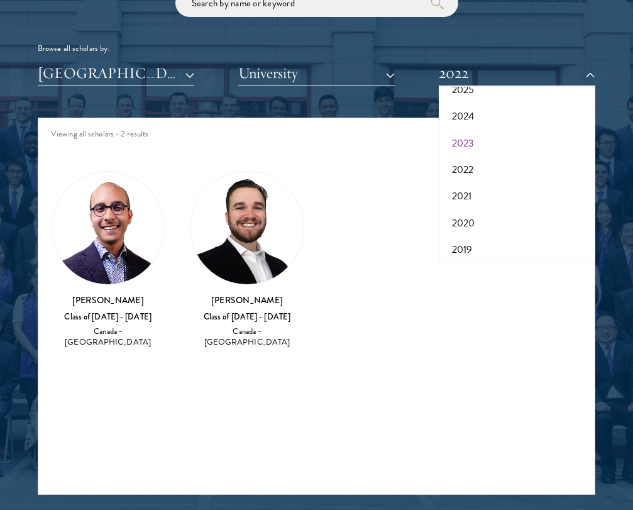
scroll to position [79, 0]
click at [456, 212] on button "2020" at bounding box center [517, 217] width 149 height 26
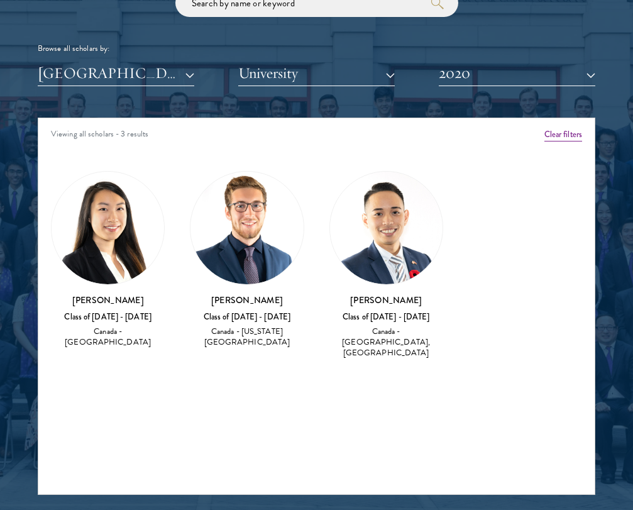
click at [456, 79] on button "2020" at bounding box center [517, 73] width 157 height 26
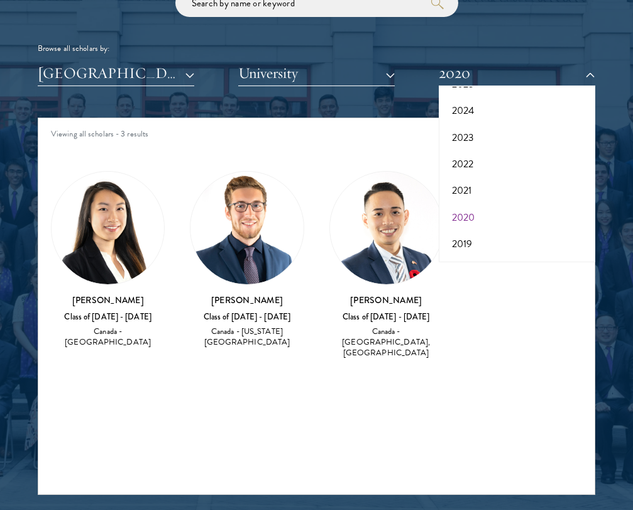
click at [456, 223] on button "2020" at bounding box center [517, 217] width 149 height 26
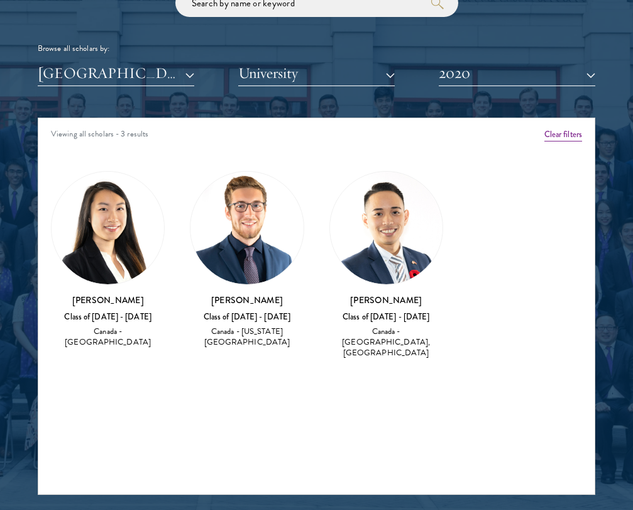
click at [456, 71] on button "2020" at bounding box center [517, 73] width 157 height 26
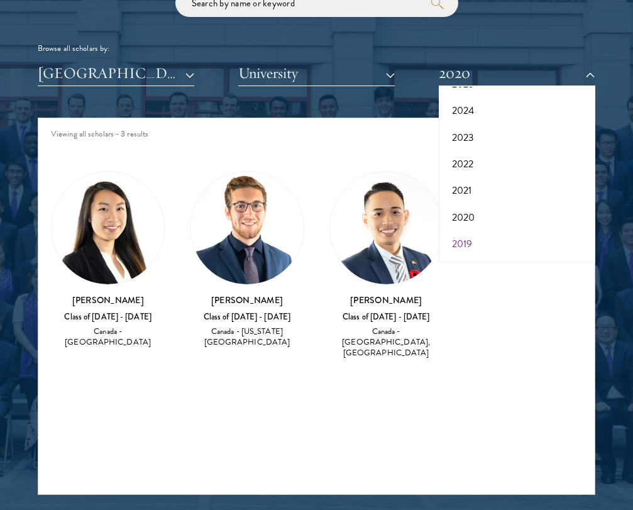
click at [456, 238] on button "2019" at bounding box center [517, 244] width 149 height 26
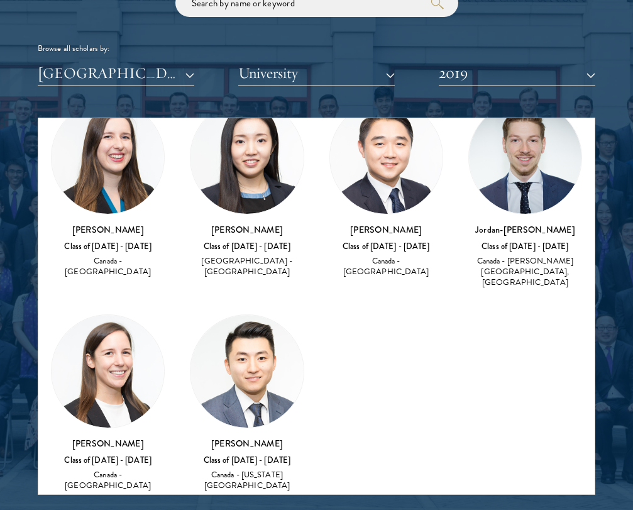
scroll to position [70, 0]
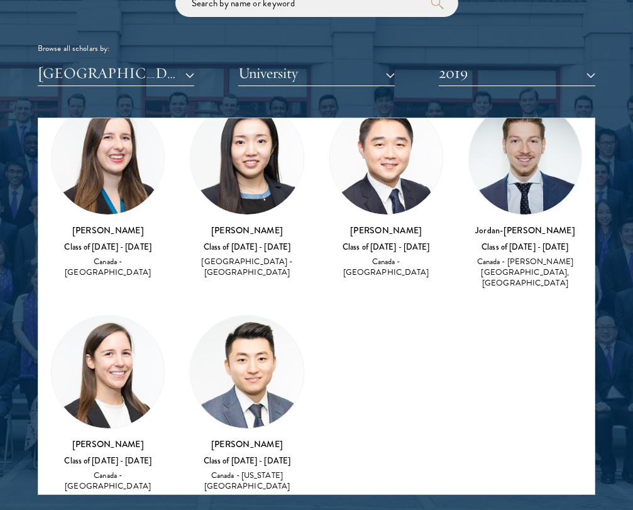
click at [456, 76] on button "2019" at bounding box center [517, 73] width 157 height 26
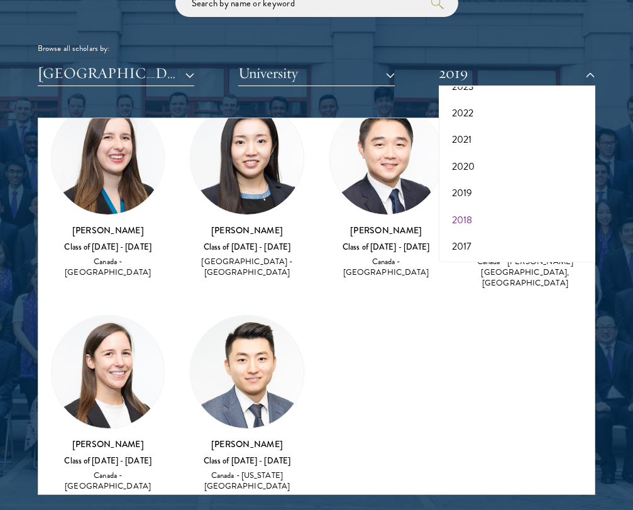
scroll to position [128, 0]
click at [456, 216] on button "2018" at bounding box center [517, 221] width 149 height 26
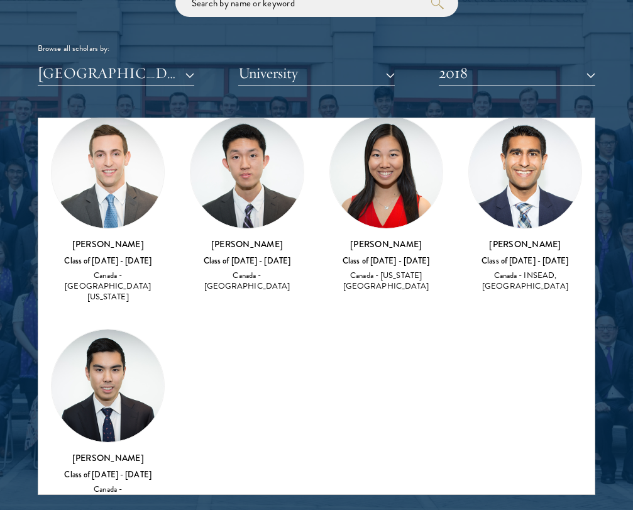
scroll to position [55, 0]
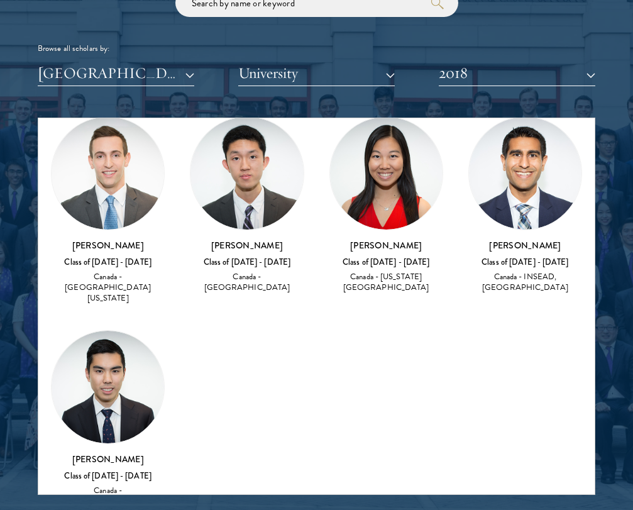
click at [456, 74] on button "2018" at bounding box center [517, 73] width 157 height 26
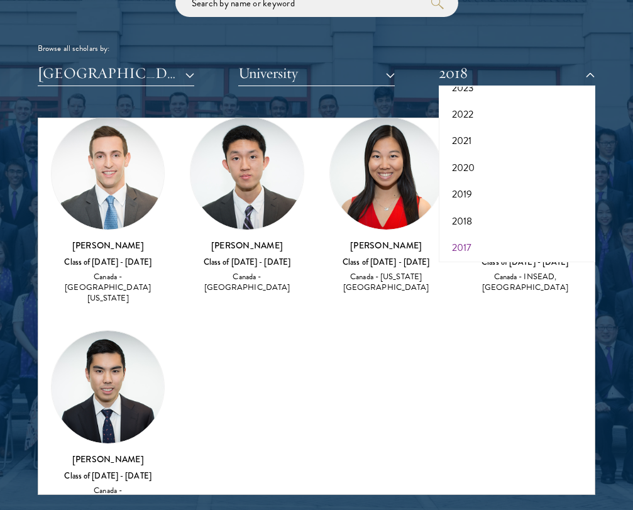
click at [456, 235] on button "2017" at bounding box center [517, 248] width 149 height 26
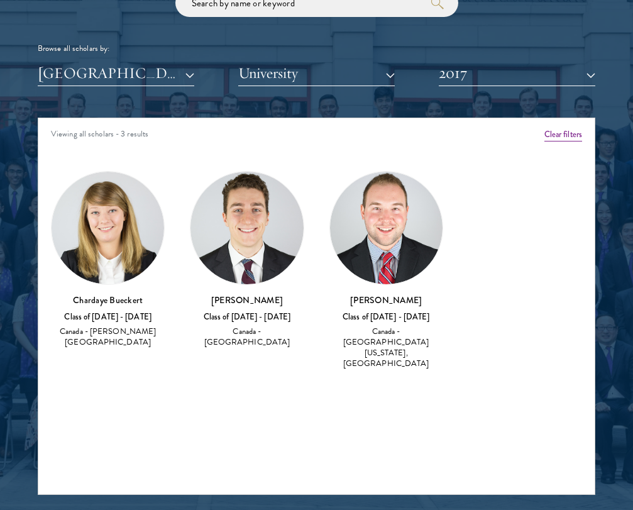
click at [456, 62] on button "2017" at bounding box center [517, 73] width 157 height 26
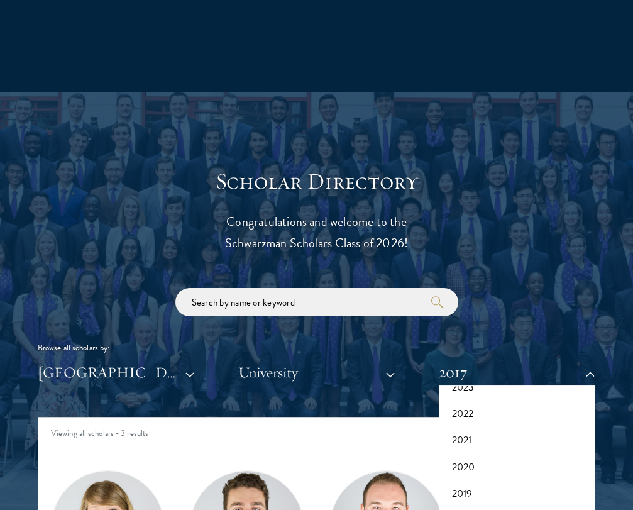
click at [456, 197] on header "Scholar Directory Congratulations and welcome to the Schwarzman Scholars Class …" at bounding box center [317, 211] width 390 height 86
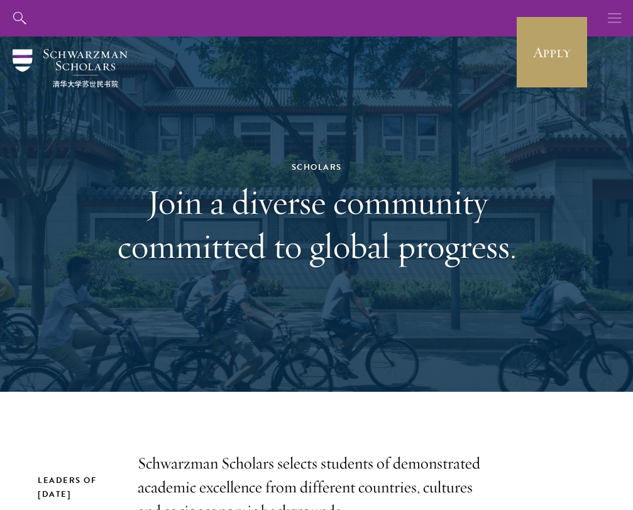
click at [456, 18] on use "button" at bounding box center [614, 17] width 13 height 9
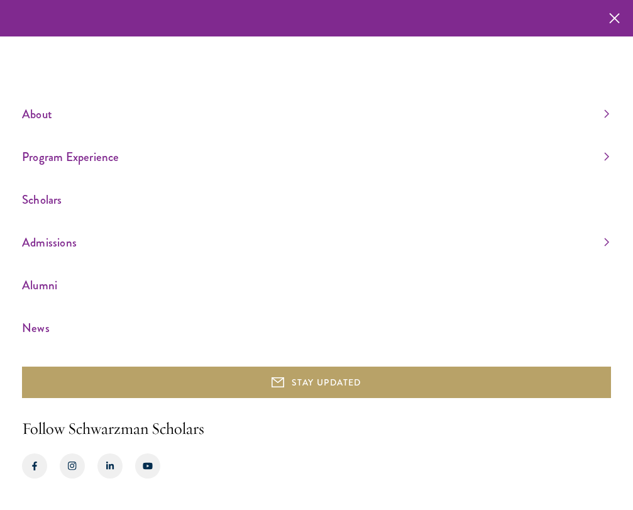
click at [64, 248] on link "Admissions" at bounding box center [315, 242] width 587 height 21
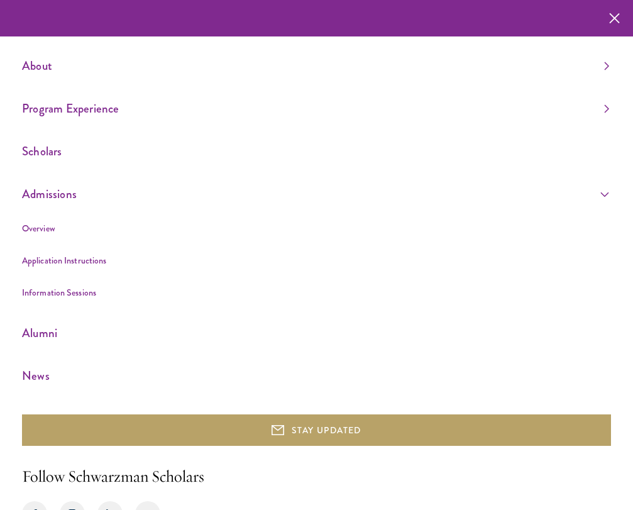
click at [52, 259] on link "Application Instructions" at bounding box center [64, 260] width 84 height 13
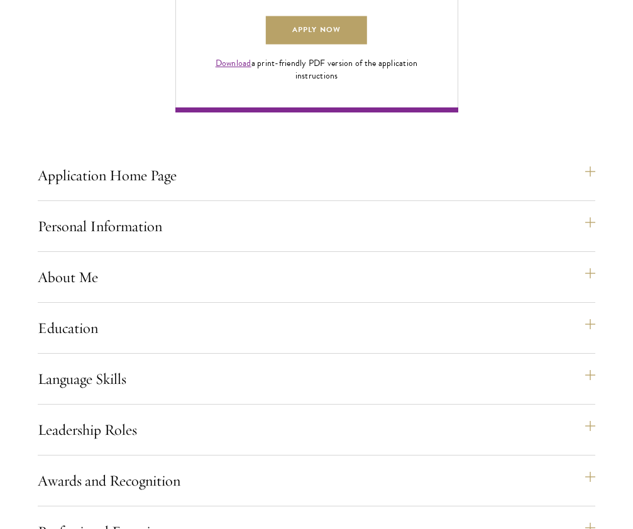
scroll to position [963, 0]
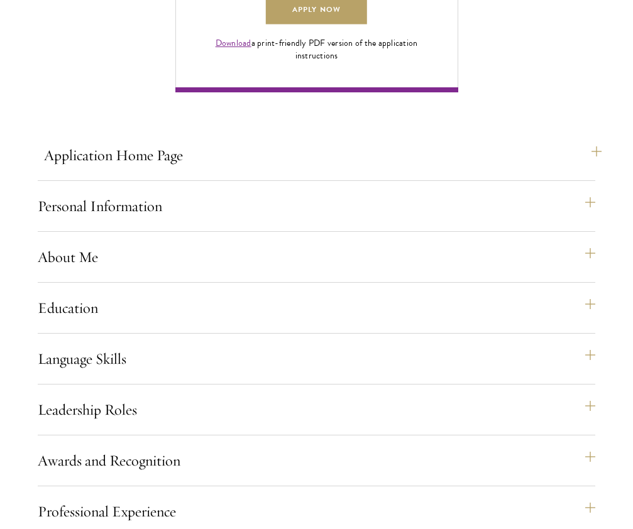
click at [164, 170] on button "Application Home Page" at bounding box center [323, 155] width 558 height 30
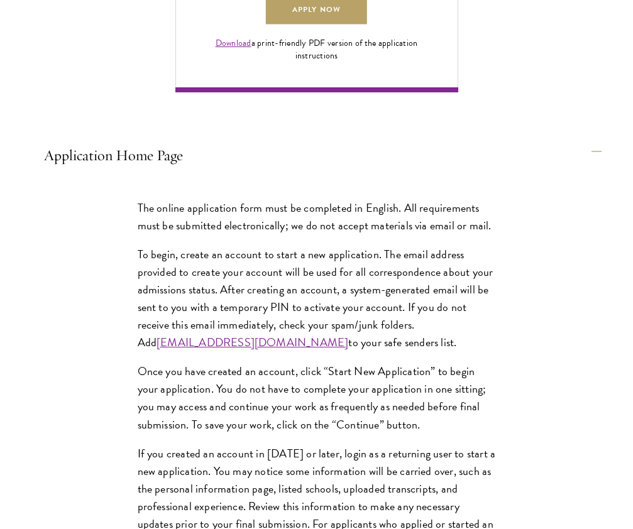
click at [164, 170] on button "Application Home Page" at bounding box center [323, 155] width 558 height 30
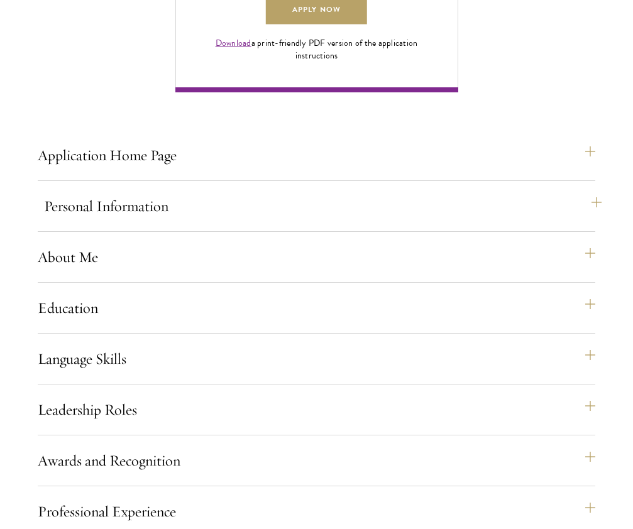
click at [145, 221] on button "Personal Information" at bounding box center [323, 206] width 558 height 30
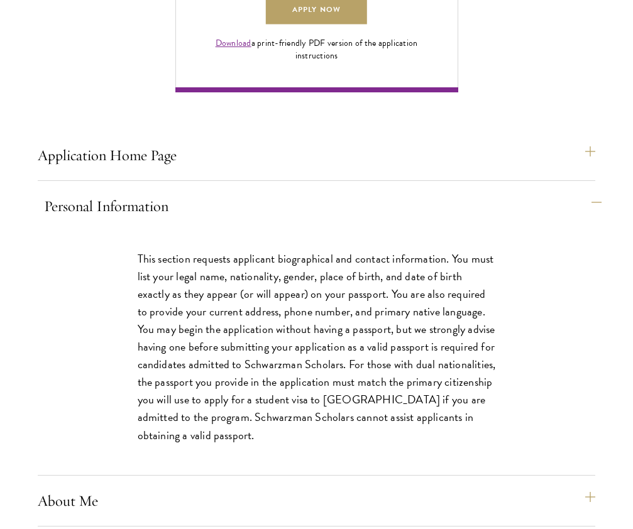
click at [145, 221] on button "Personal Information" at bounding box center [323, 206] width 558 height 30
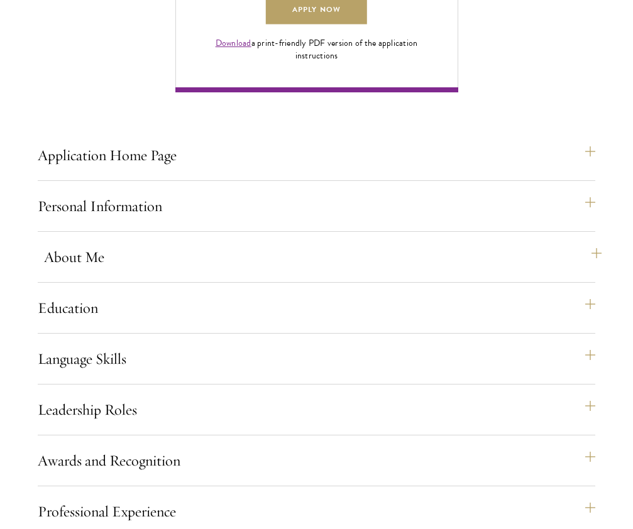
click at [138, 272] on button "About Me" at bounding box center [323, 257] width 558 height 30
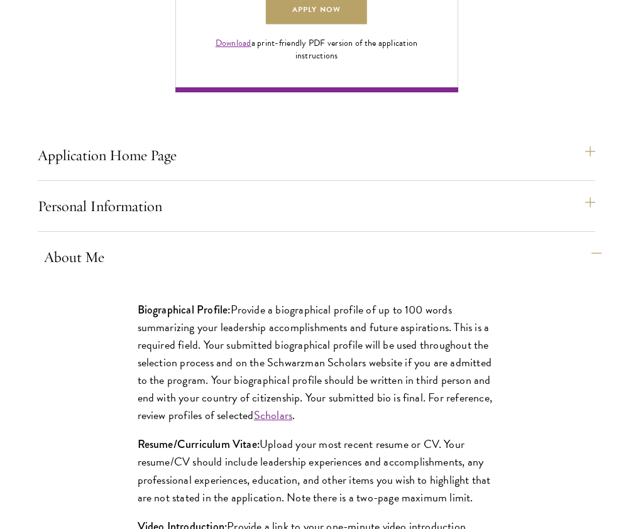
click at [137, 272] on button "About Me" at bounding box center [323, 257] width 558 height 30
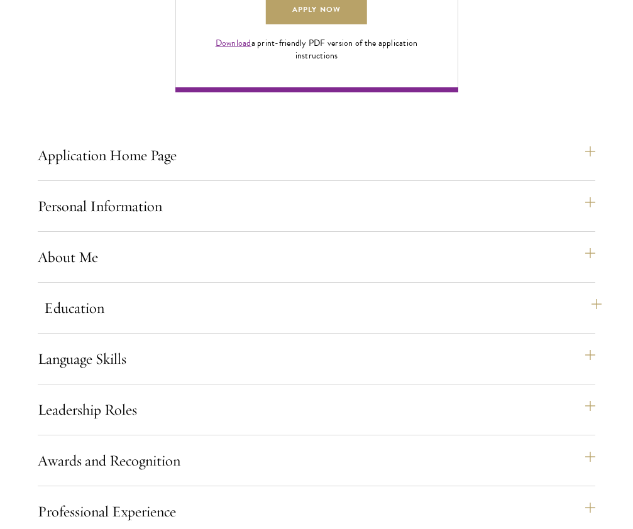
click at [126, 323] on button "Education" at bounding box center [323, 308] width 558 height 30
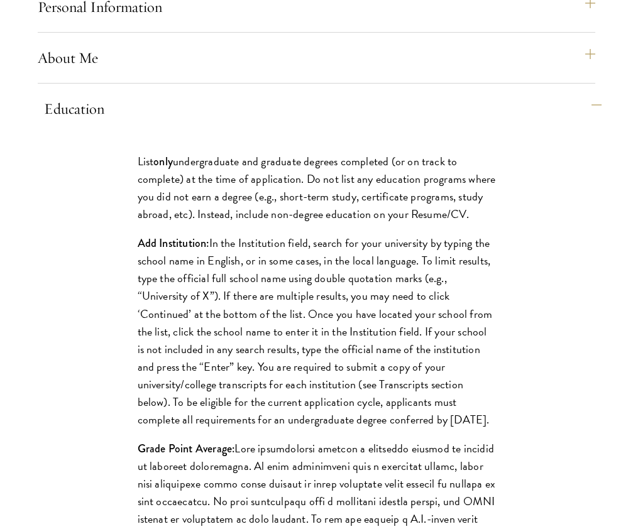
scroll to position [1192, 0]
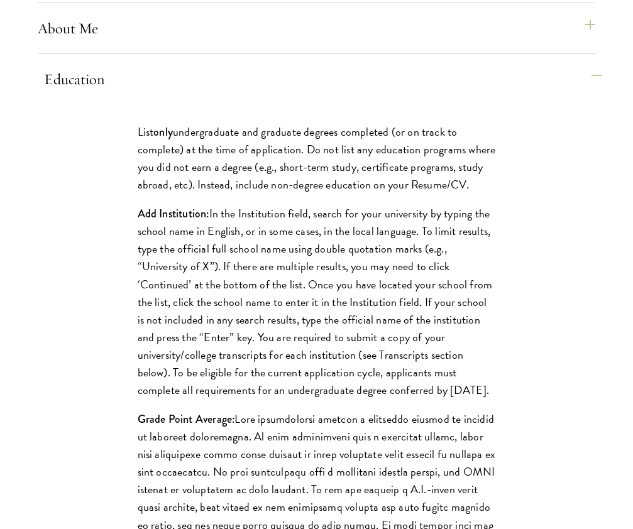
click at [246, 94] on button "Education" at bounding box center [323, 79] width 558 height 30
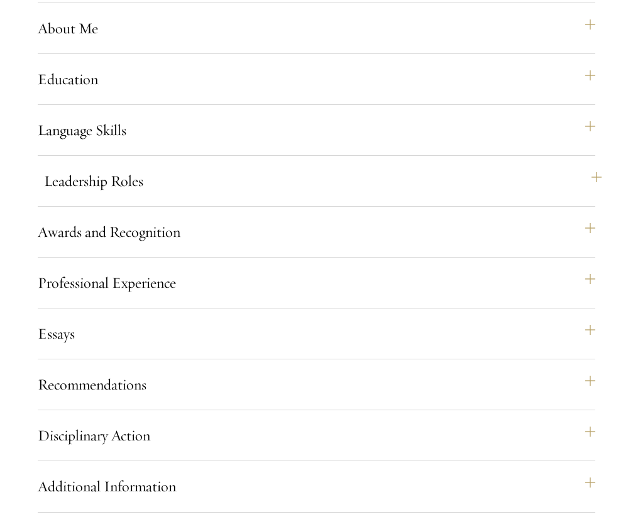
click at [202, 196] on button "Leadership Roles" at bounding box center [323, 181] width 558 height 30
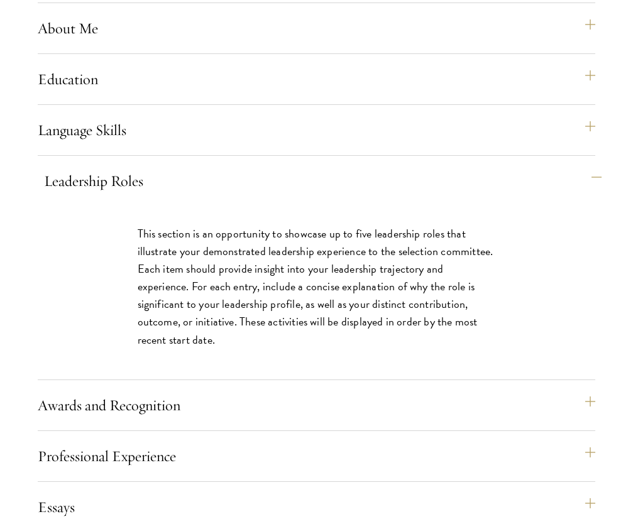
click at [202, 196] on button "Leadership Roles" at bounding box center [323, 181] width 558 height 30
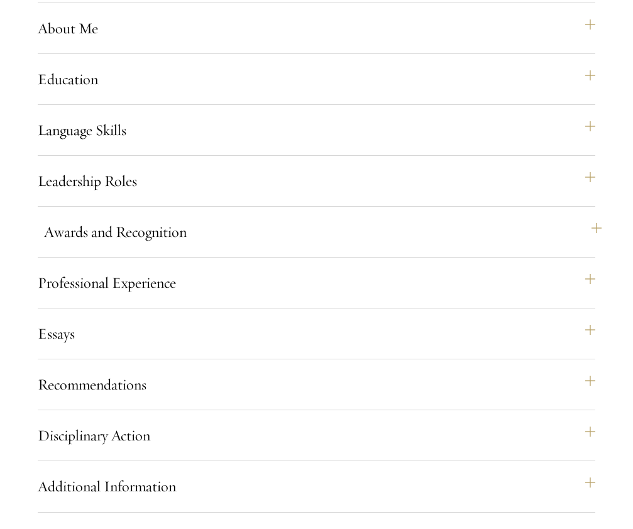
click at [182, 247] on button "Awards and Recognition" at bounding box center [323, 232] width 558 height 30
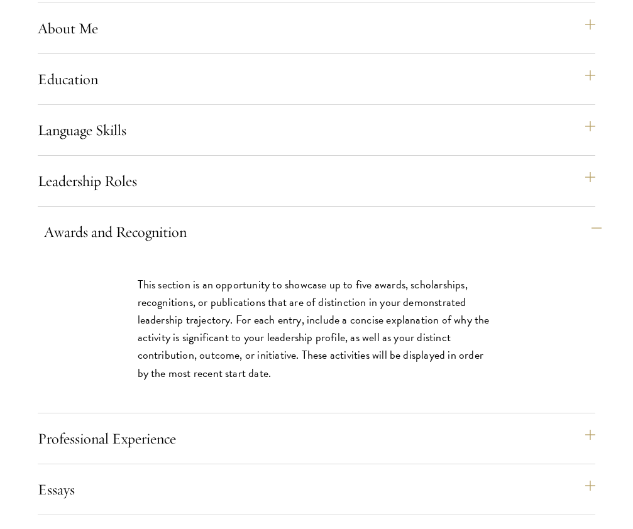
click at [180, 247] on button "Awards and Recognition" at bounding box center [323, 232] width 558 height 30
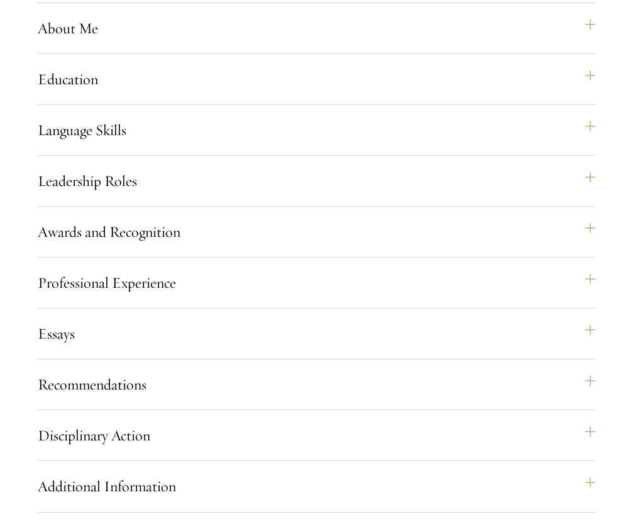
click at [166, 309] on div "Professional Experience" at bounding box center [317, 288] width 558 height 41
click at [166, 298] on button "Professional Experience" at bounding box center [323, 283] width 558 height 30
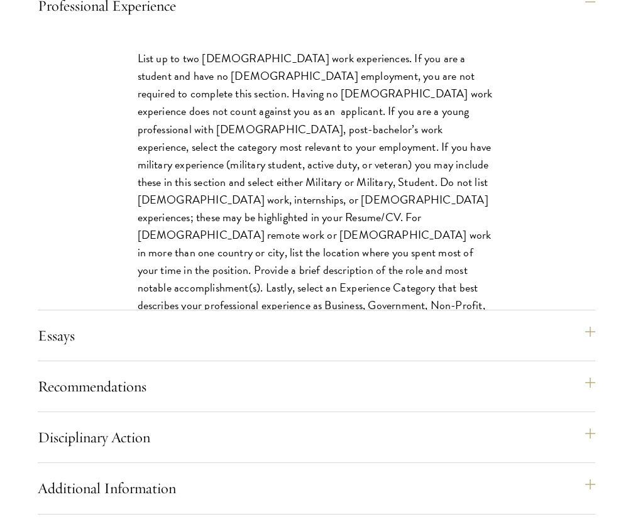
scroll to position [1471, 0]
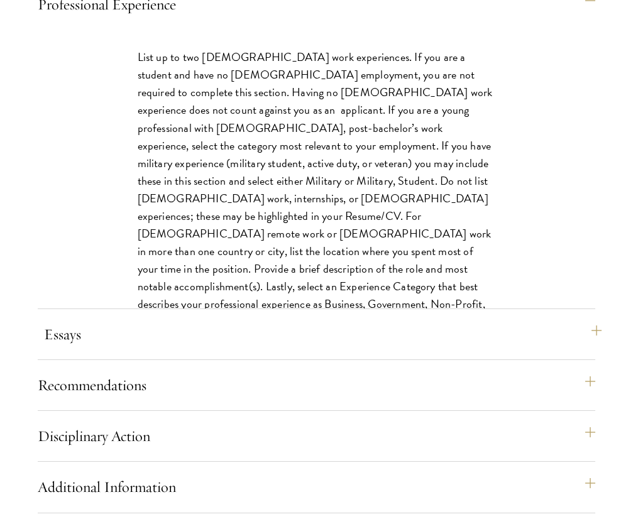
click at [137, 350] on button "Essays" at bounding box center [323, 334] width 558 height 30
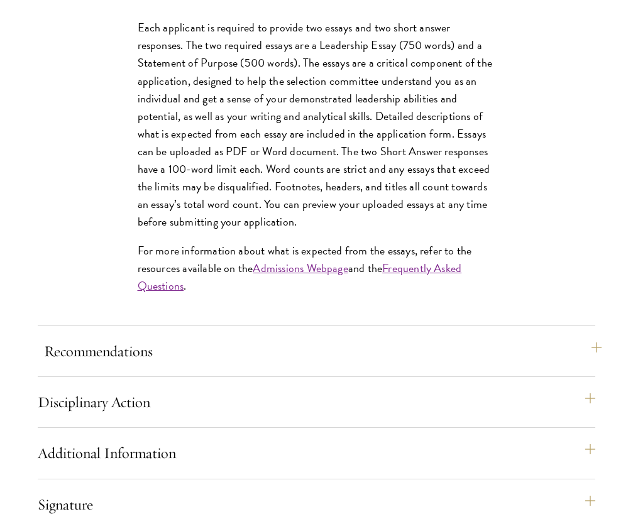
scroll to position [1556, 0]
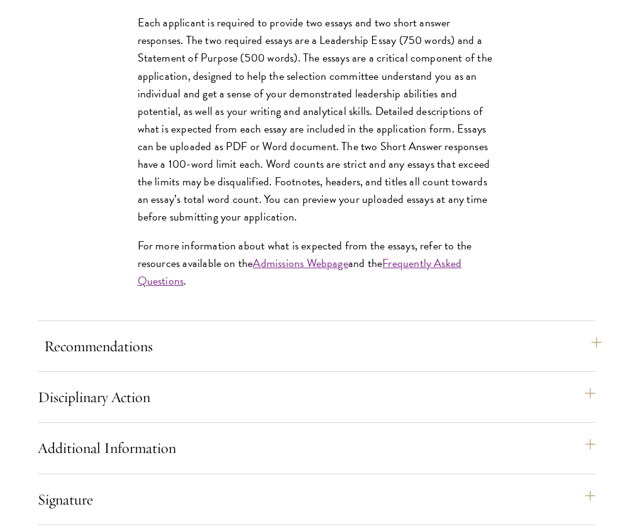
click at [131, 362] on button "Recommendations" at bounding box center [323, 346] width 558 height 30
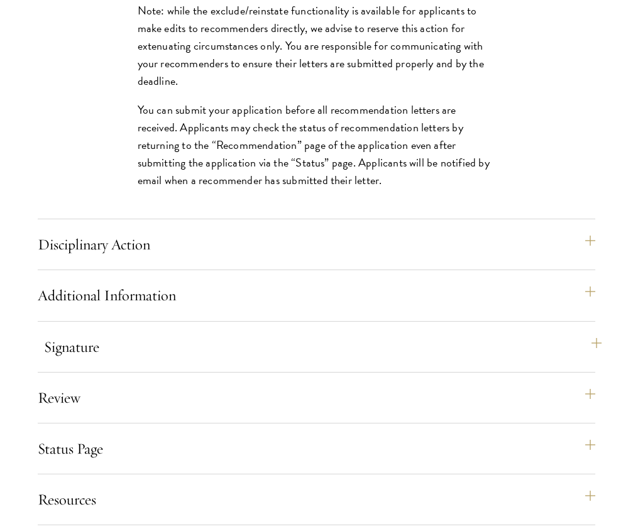
scroll to position [2190, 0]
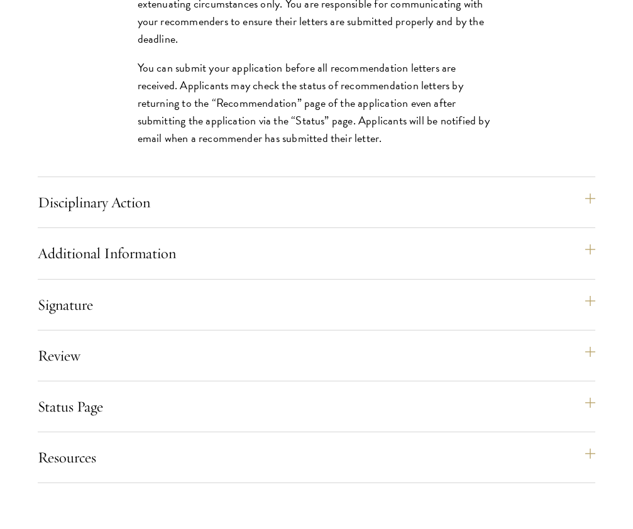
click at [178, 218] on button "Disciplinary Action" at bounding box center [323, 202] width 558 height 30
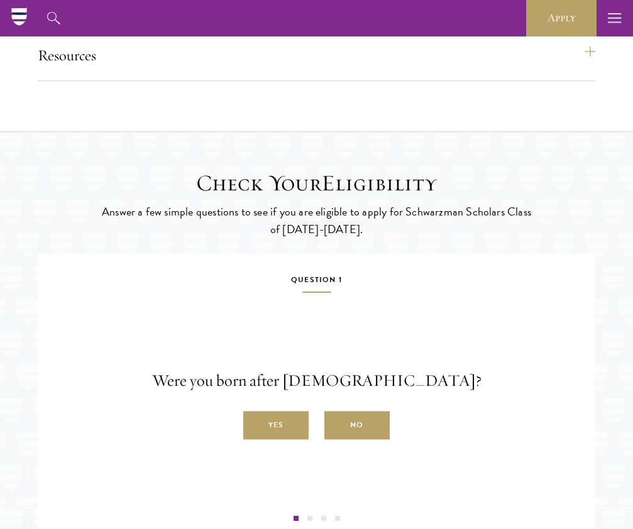
scroll to position [1911, 0]
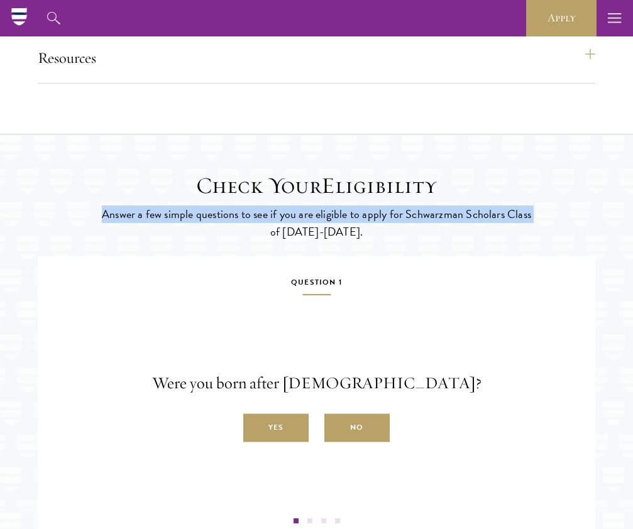
drag, startPoint x: 106, startPoint y: 249, endPoint x: 105, endPoint y: 271, distance: 22.0
click at [105, 241] on p "Answer a few simple questions to see if you are eligible to apply for Schwarzma…" at bounding box center [317, 223] width 434 height 35
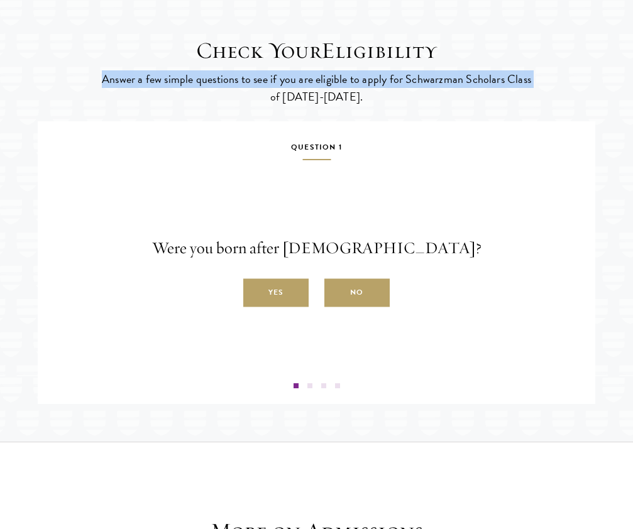
scroll to position [2166, 0]
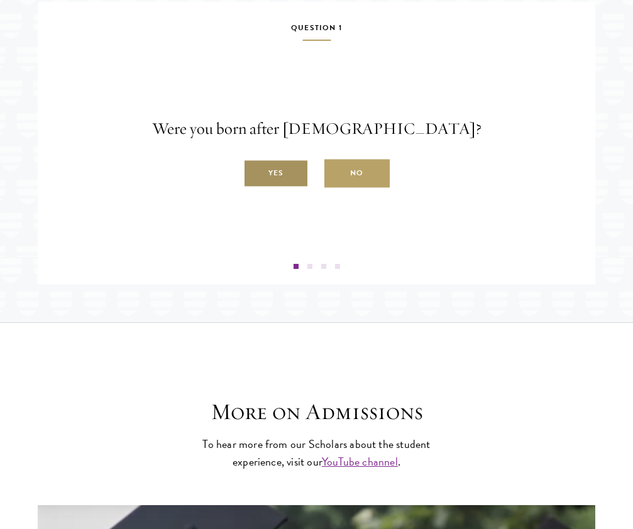
click at [269, 188] on label "Yes" at bounding box center [275, 174] width 65 height 28
click at [255, 172] on input "Yes" at bounding box center [248, 166] width 11 height 11
click at [272, 188] on label "Yes" at bounding box center [275, 174] width 65 height 28
click at [255, 172] on input "Yes" at bounding box center [248, 166] width 11 height 11
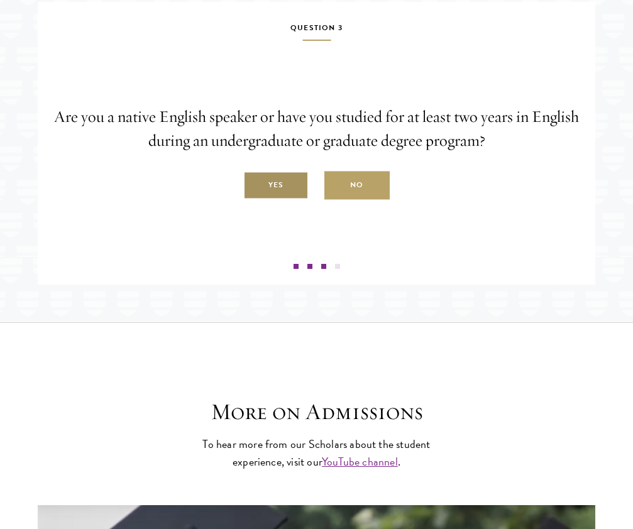
click at [273, 200] on label "Yes" at bounding box center [275, 186] width 65 height 28
click at [255, 184] on input "Yes" at bounding box center [248, 178] width 11 height 11
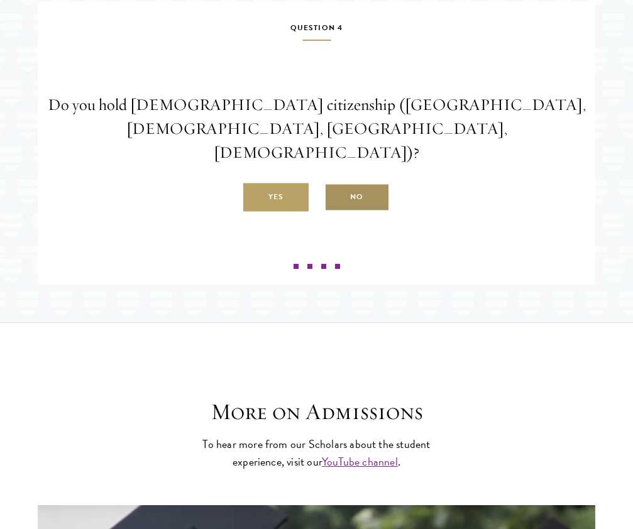
click at [342, 209] on label "No" at bounding box center [356, 198] width 65 height 28
click at [336, 196] on input "No" at bounding box center [329, 190] width 11 height 11
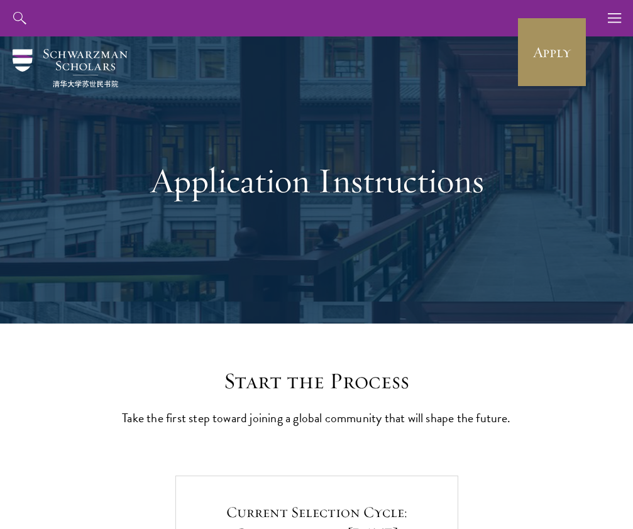
scroll to position [0, 0]
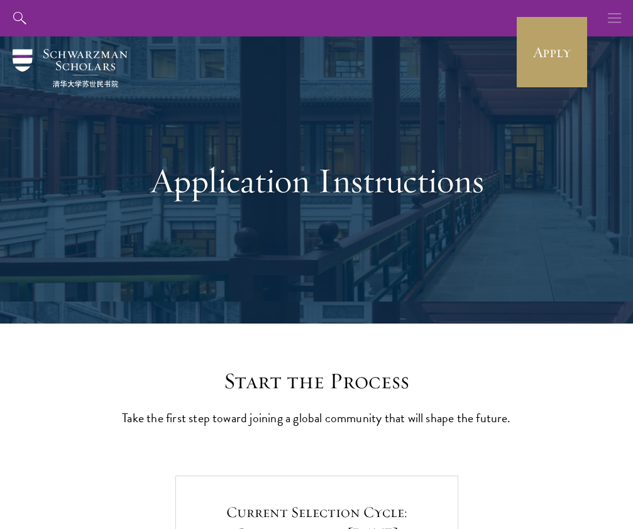
click at [607, 19] on button "button" at bounding box center [615, 18] width 36 height 36
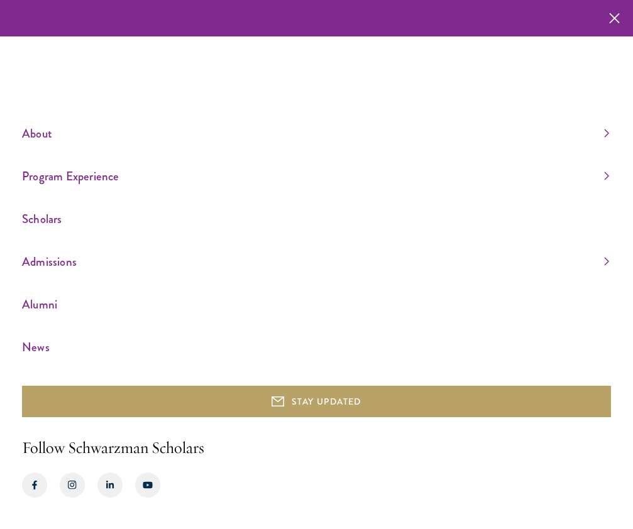
click at [50, 308] on link "Alumni" at bounding box center [315, 304] width 587 height 21
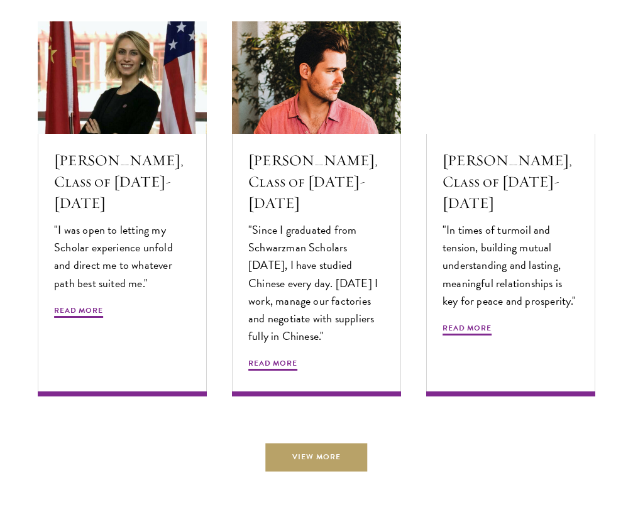
scroll to position [4843, 0]
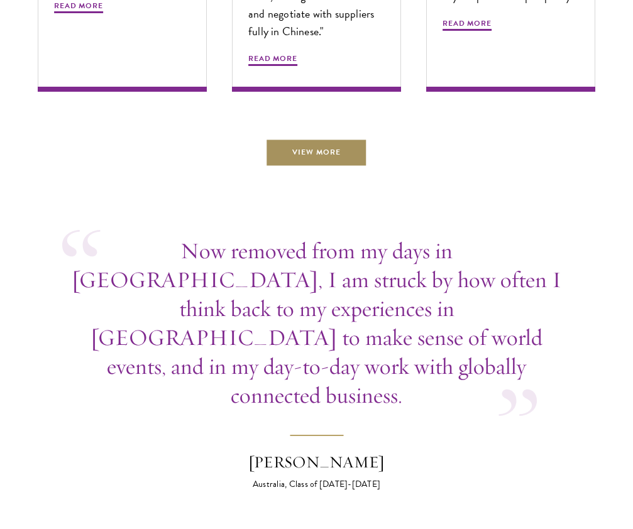
click at [327, 139] on link "View More" at bounding box center [316, 153] width 101 height 28
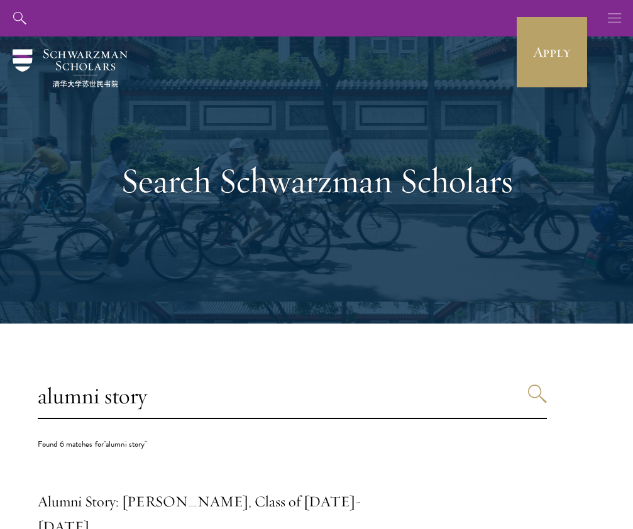
click at [614, 17] on icon "button" at bounding box center [615, 18] width 14 height 36
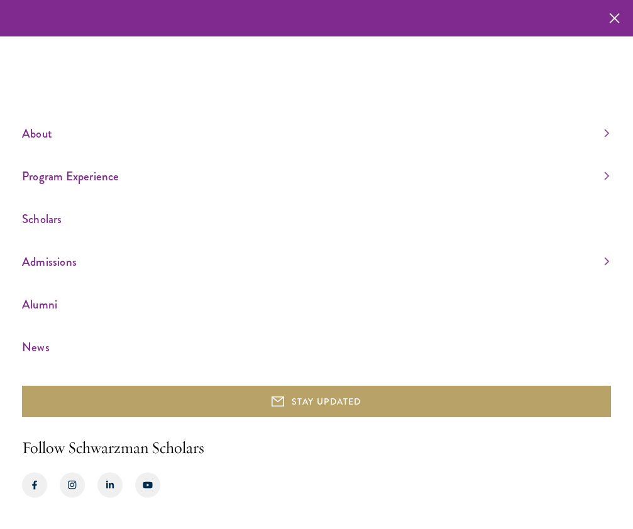
click at [475, 177] on link "Program Experience" at bounding box center [315, 176] width 587 height 21
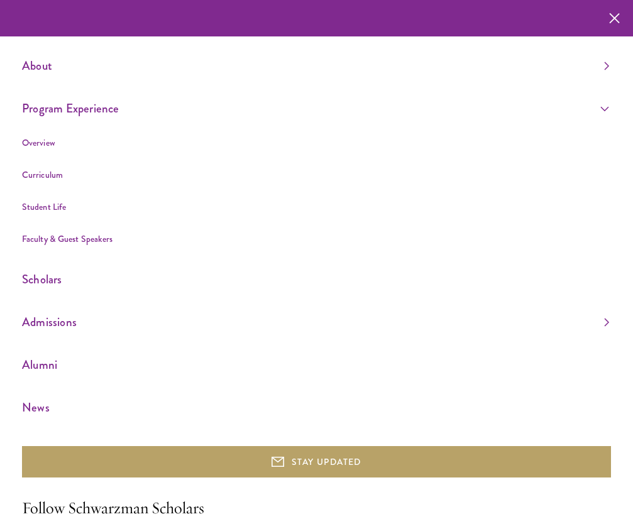
click at [55, 197] on ul "Overview Curriculum Student Life Faculty & Guest Speakers" at bounding box center [315, 191] width 587 height 112
click at [55, 211] on link "Student Life" at bounding box center [44, 207] width 44 height 13
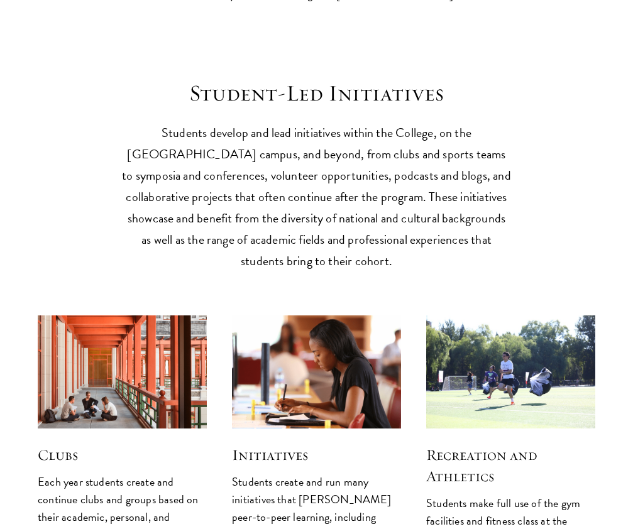
scroll to position [3641, 0]
